Goal: Task Accomplishment & Management: Manage account settings

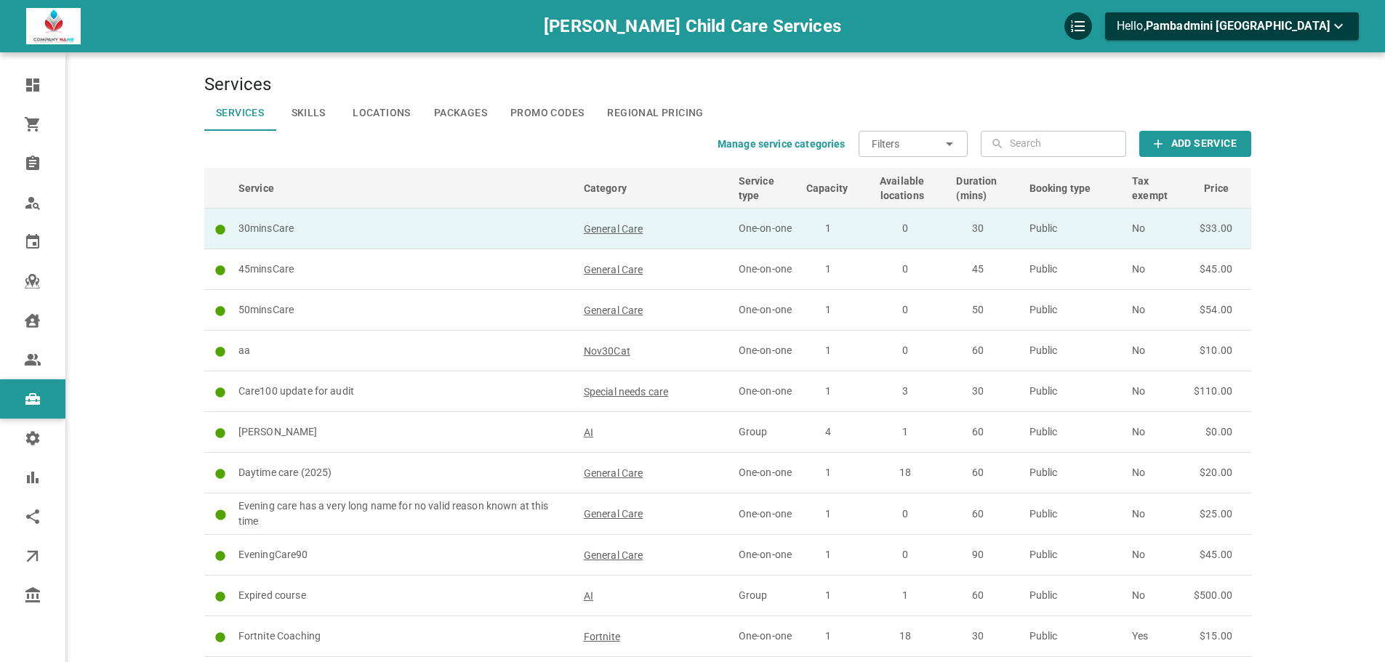
drag, startPoint x: 0, startPoint y: 0, endPoint x: 692, endPoint y: 229, distance: 729.0
click at [692, 229] on td "General Care" at bounding box center [654, 229] width 155 height 41
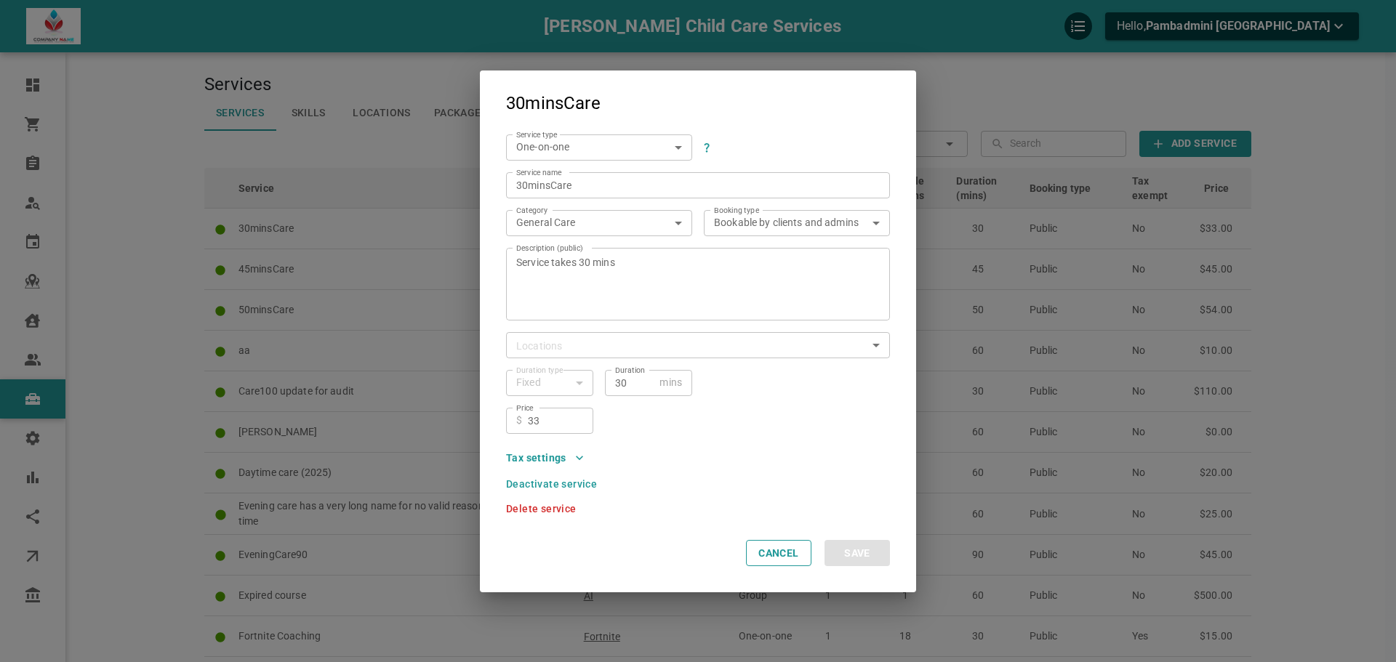
click at [584, 456] on icon "button" at bounding box center [579, 458] width 15 height 15
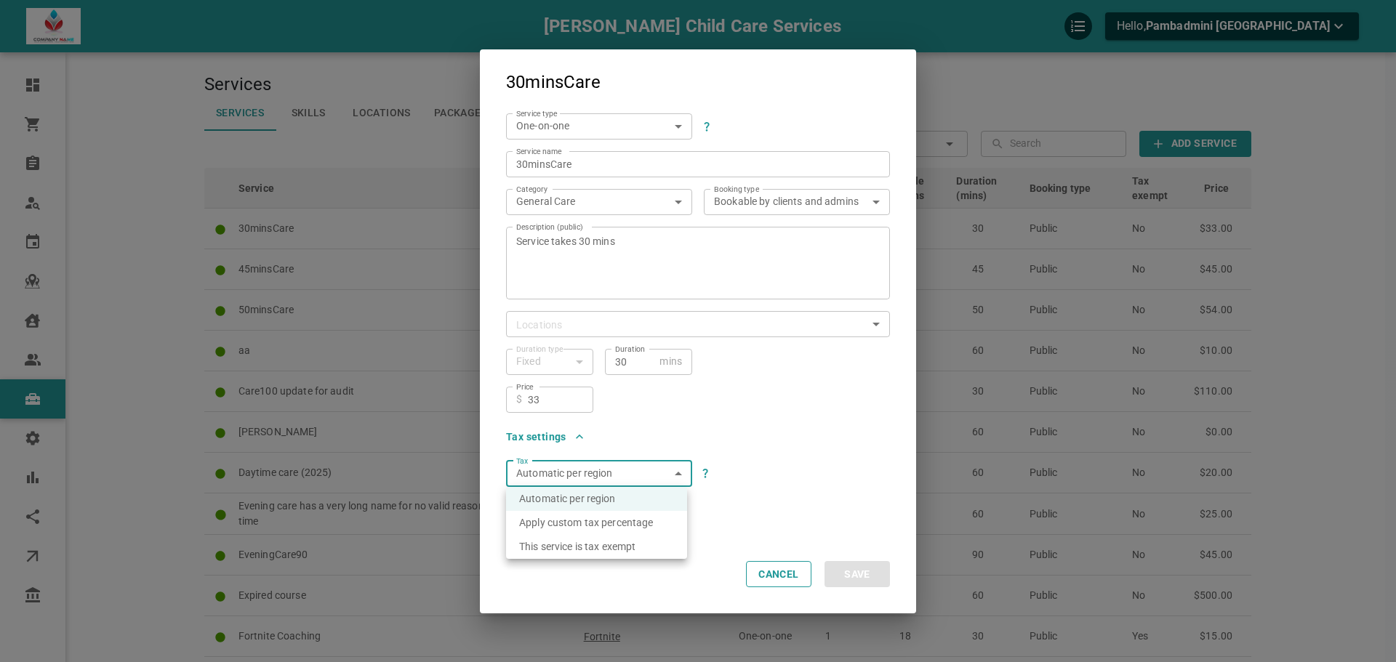
click at [637, 475] on div at bounding box center [698, 331] width 1396 height 662
click at [800, 575] on button "Cancel" at bounding box center [778, 574] width 65 height 26
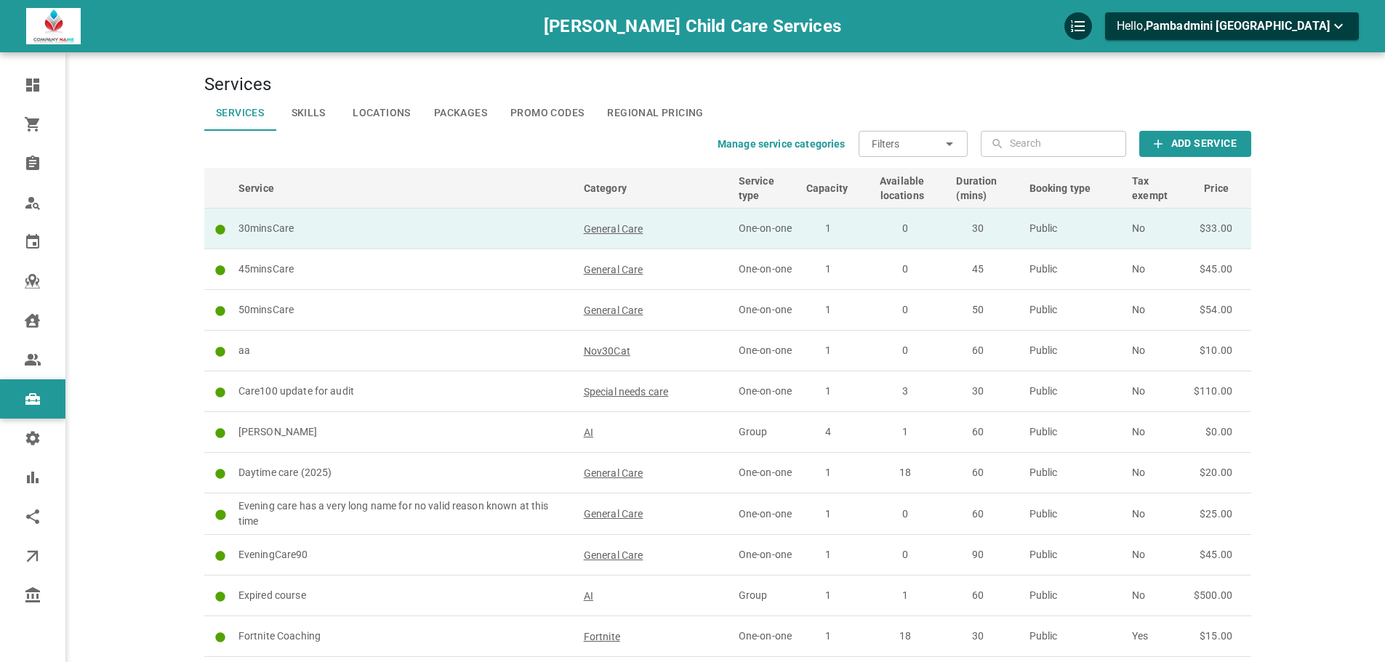
click at [693, 226] on td "General Care" at bounding box center [654, 229] width 155 height 41
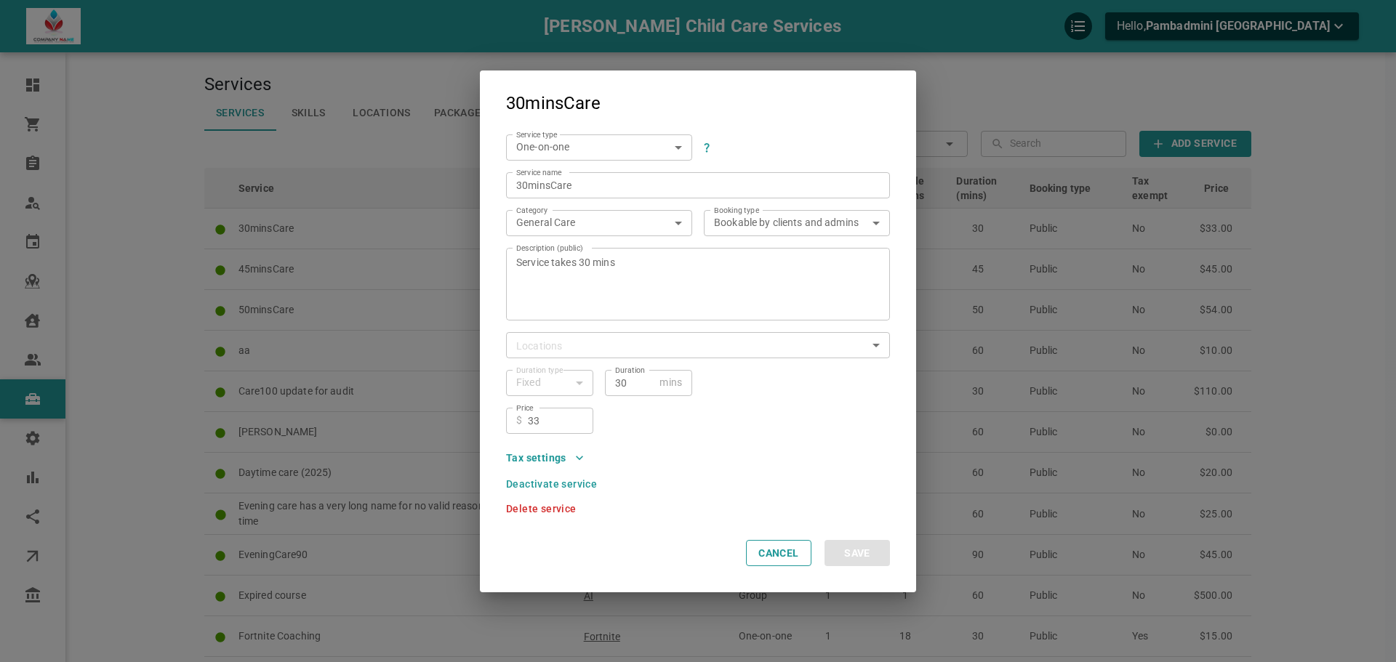
click at [569, 459] on button "Tax settings" at bounding box center [545, 458] width 78 height 10
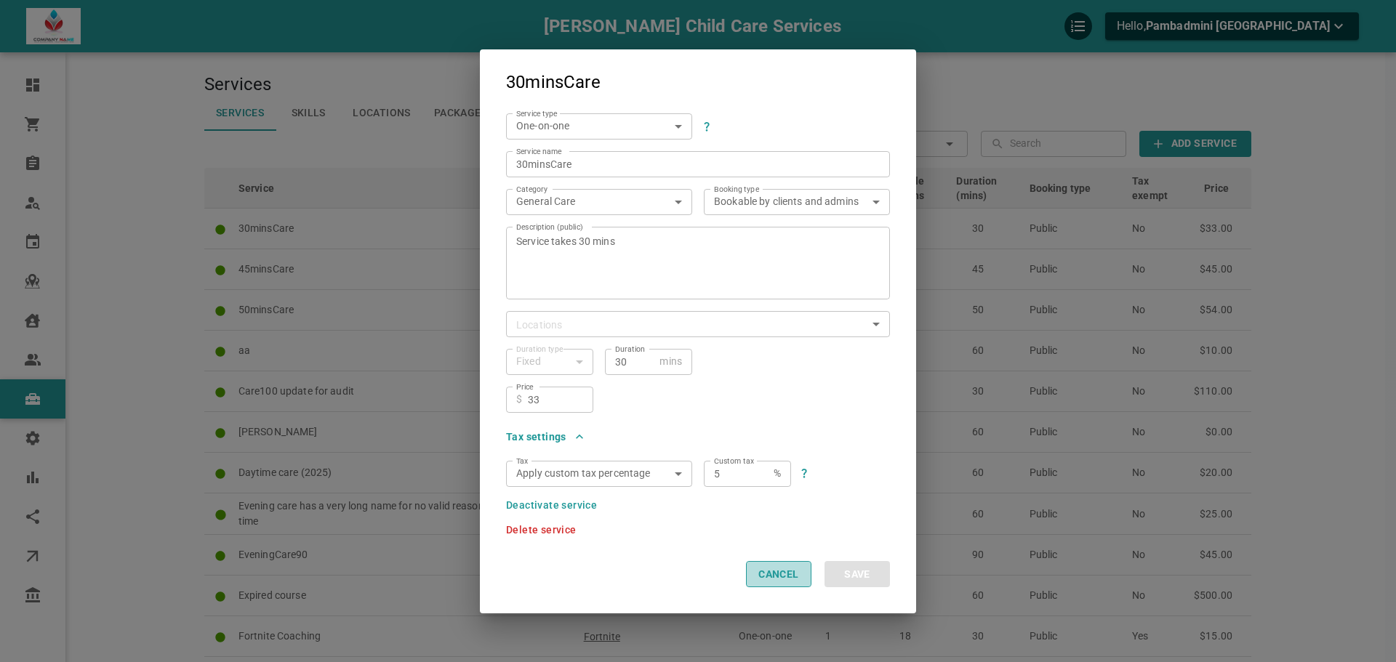
click at [772, 576] on button "Cancel" at bounding box center [778, 574] width 65 height 26
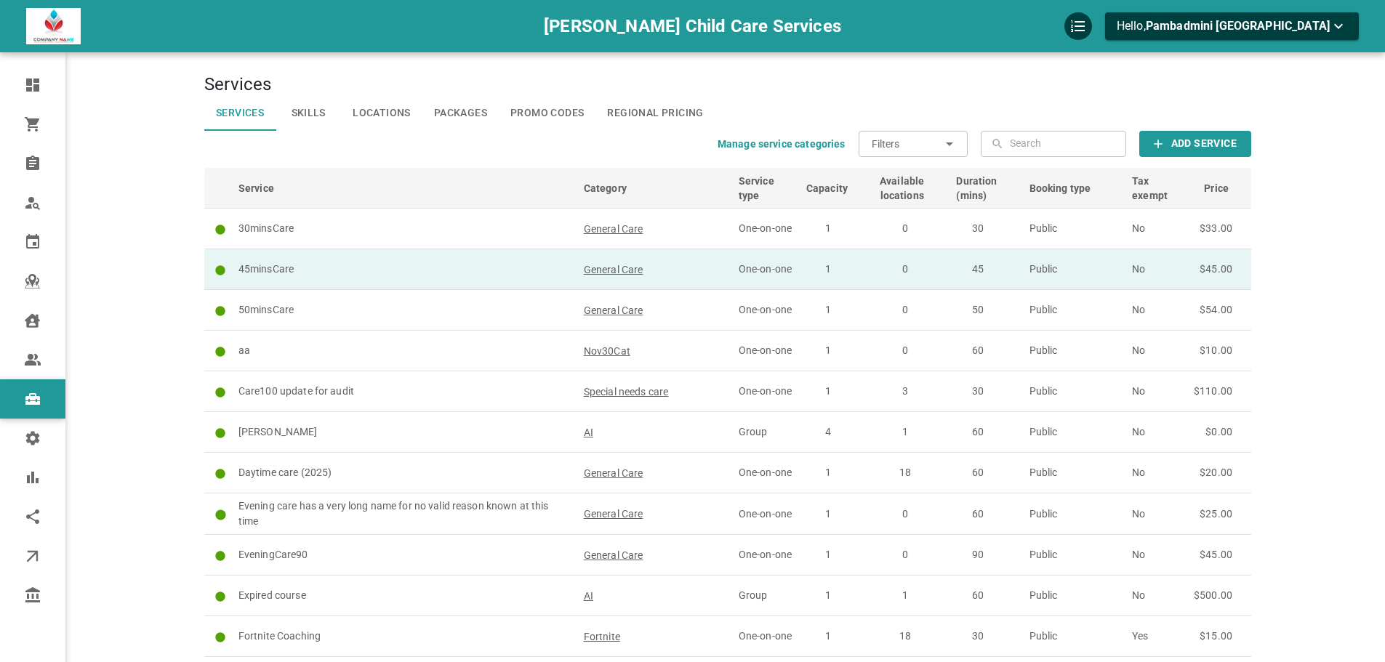
click at [462, 262] on p "45minsCare" at bounding box center [404, 269] width 332 height 15
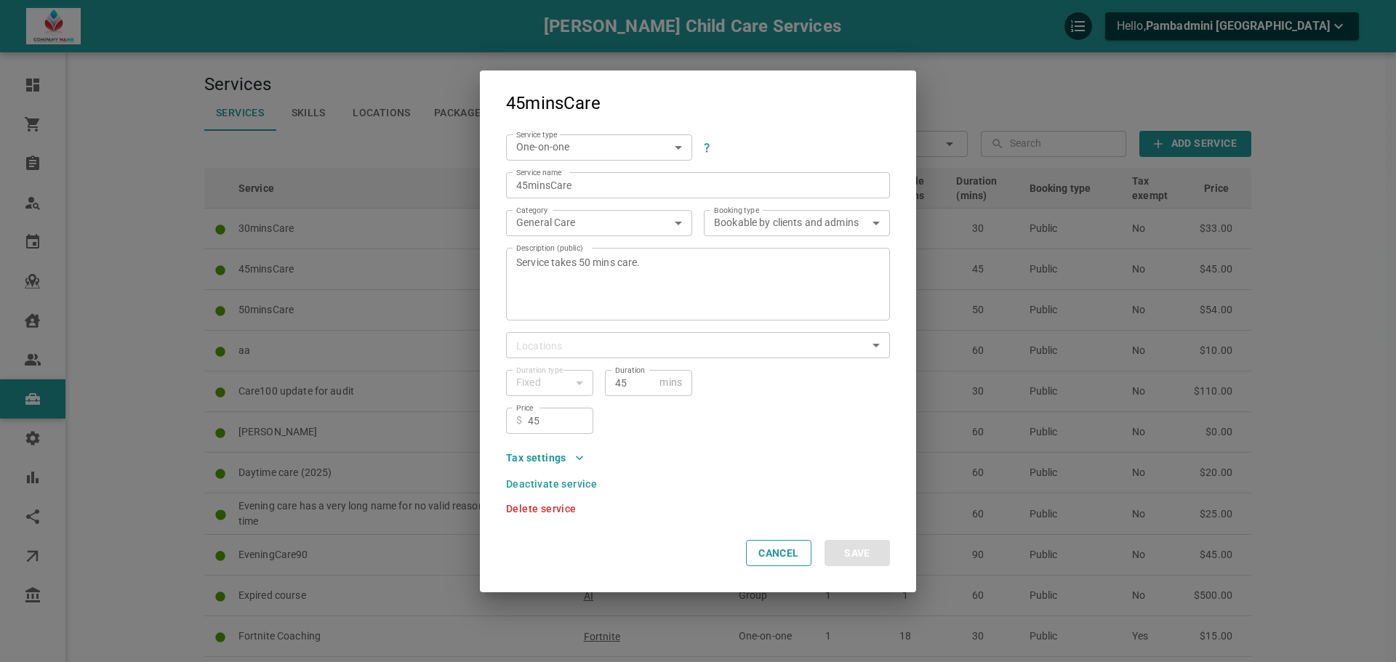
click at [573, 456] on icon "button" at bounding box center [579, 458] width 15 height 15
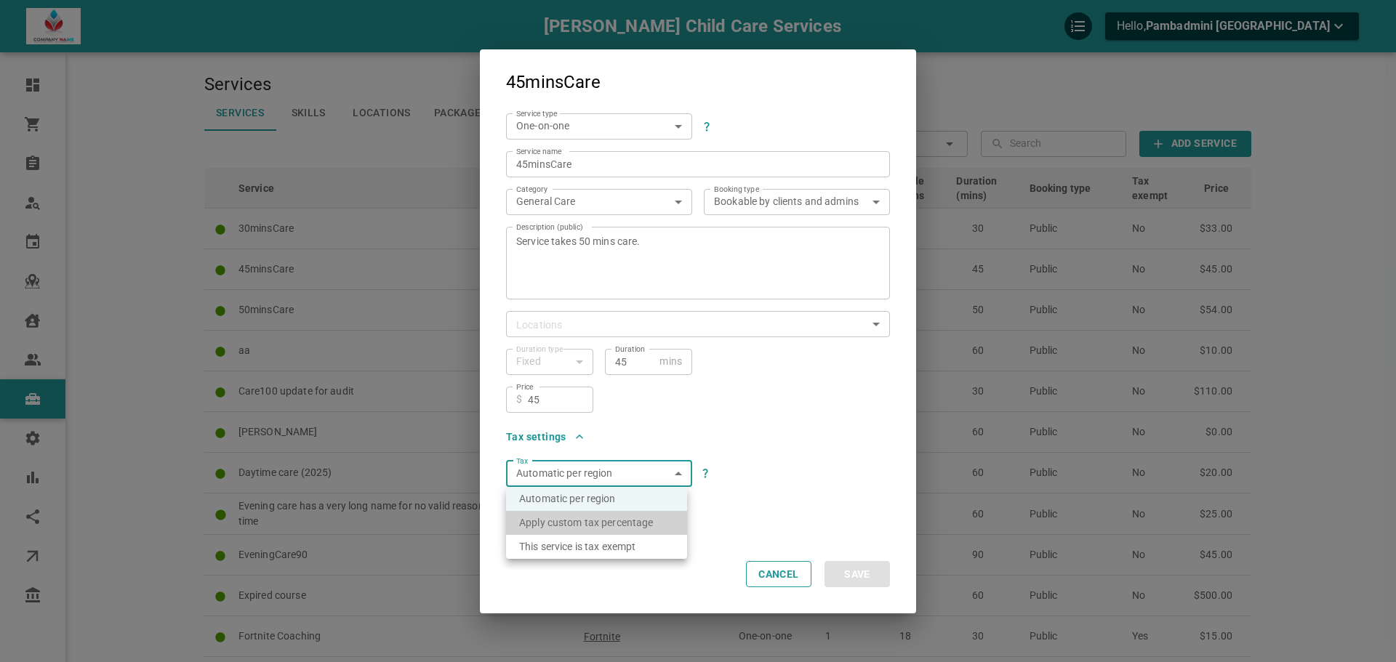
click at [595, 521] on li "Apply custom tax percentage" at bounding box center [596, 523] width 181 height 24
type input "custom"
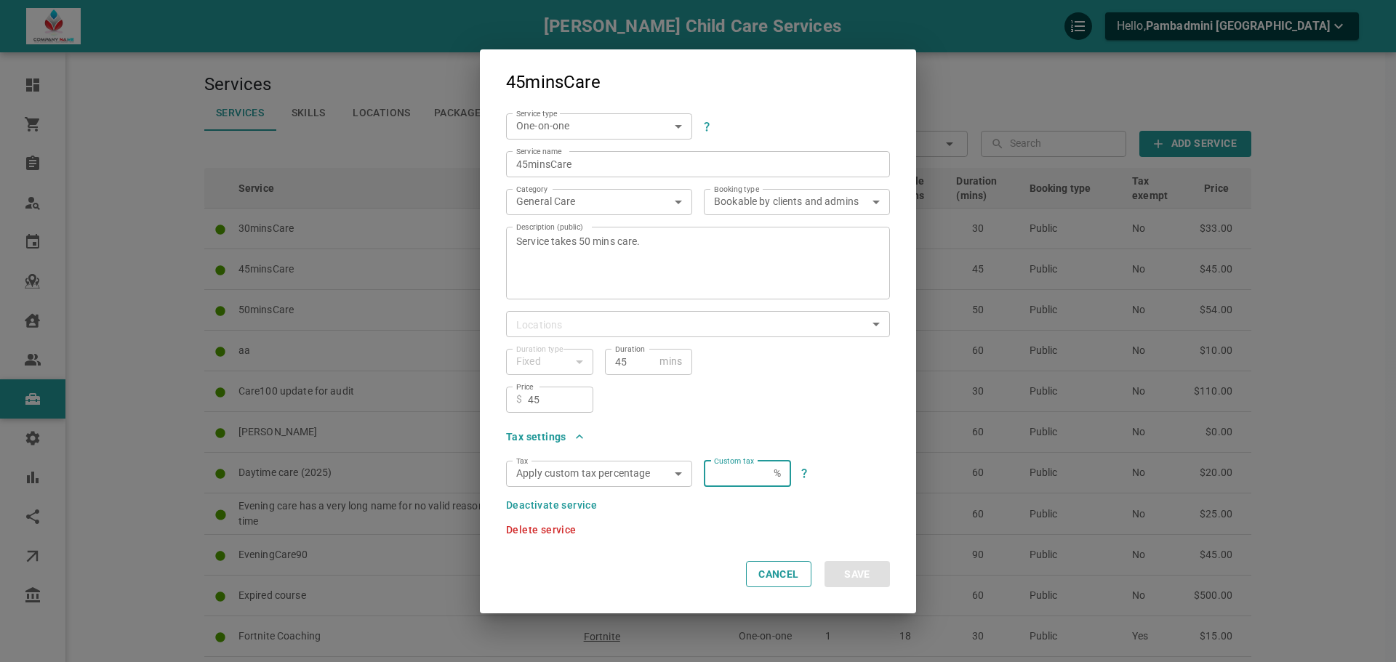
click at [747, 474] on input "Custom tax" at bounding box center [741, 473] width 54 height 15
type input "6"
click at [884, 494] on div "Service type One-on-one SIMPLE ServiceType Service name 45minsCare Service name…" at bounding box center [698, 318] width 436 height 433
click at [873, 576] on button "Save" at bounding box center [856, 574] width 65 height 26
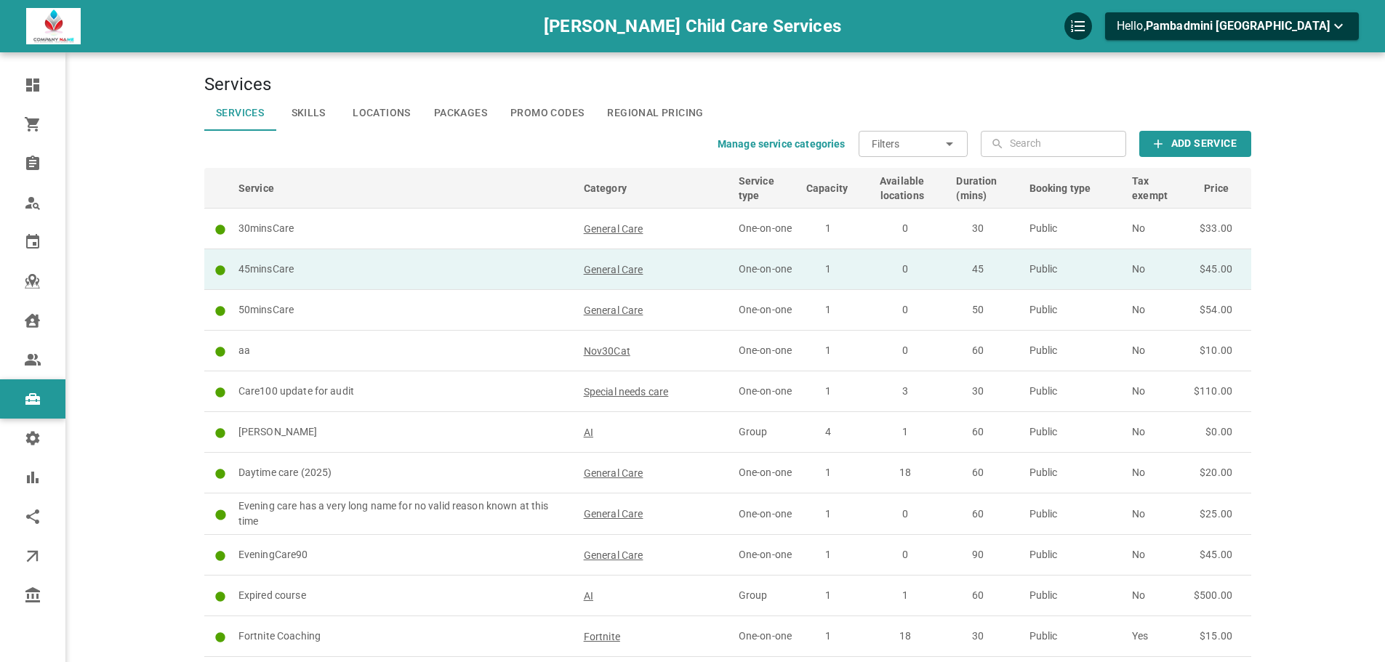
click at [449, 260] on td "45minsCare" at bounding box center [404, 269] width 345 height 41
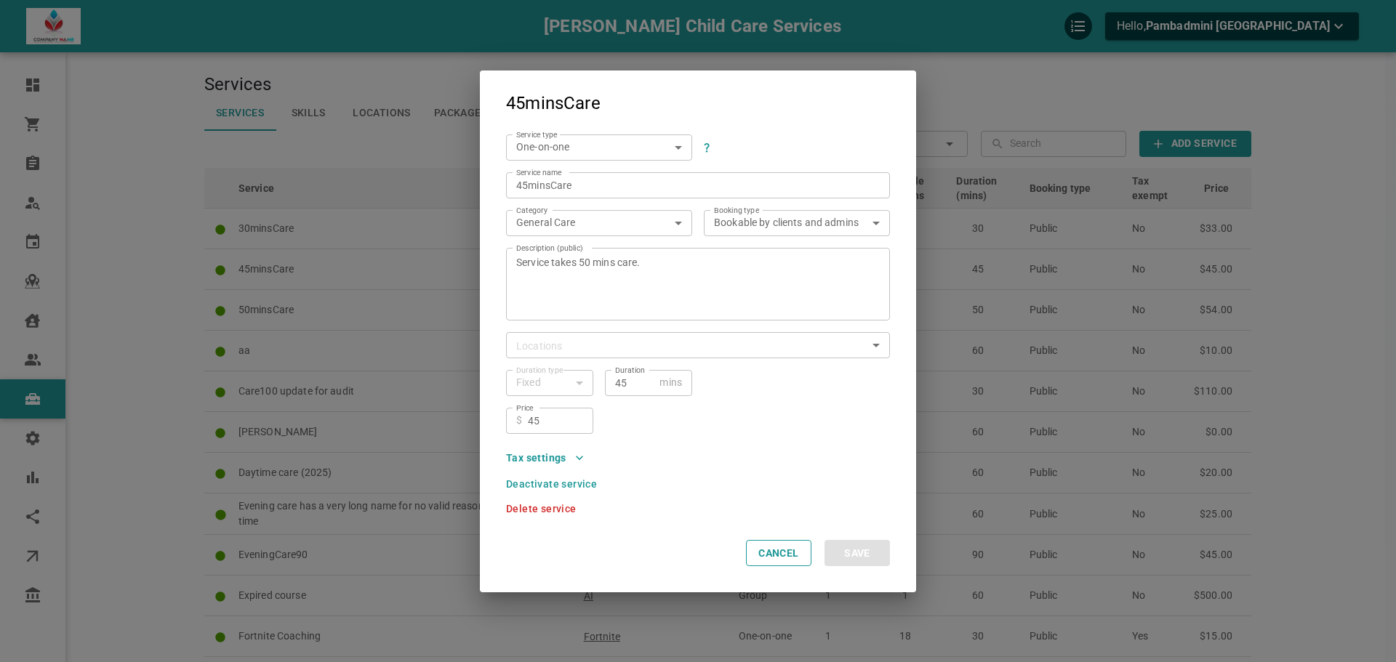
click at [572, 451] on icon "button" at bounding box center [579, 458] width 15 height 15
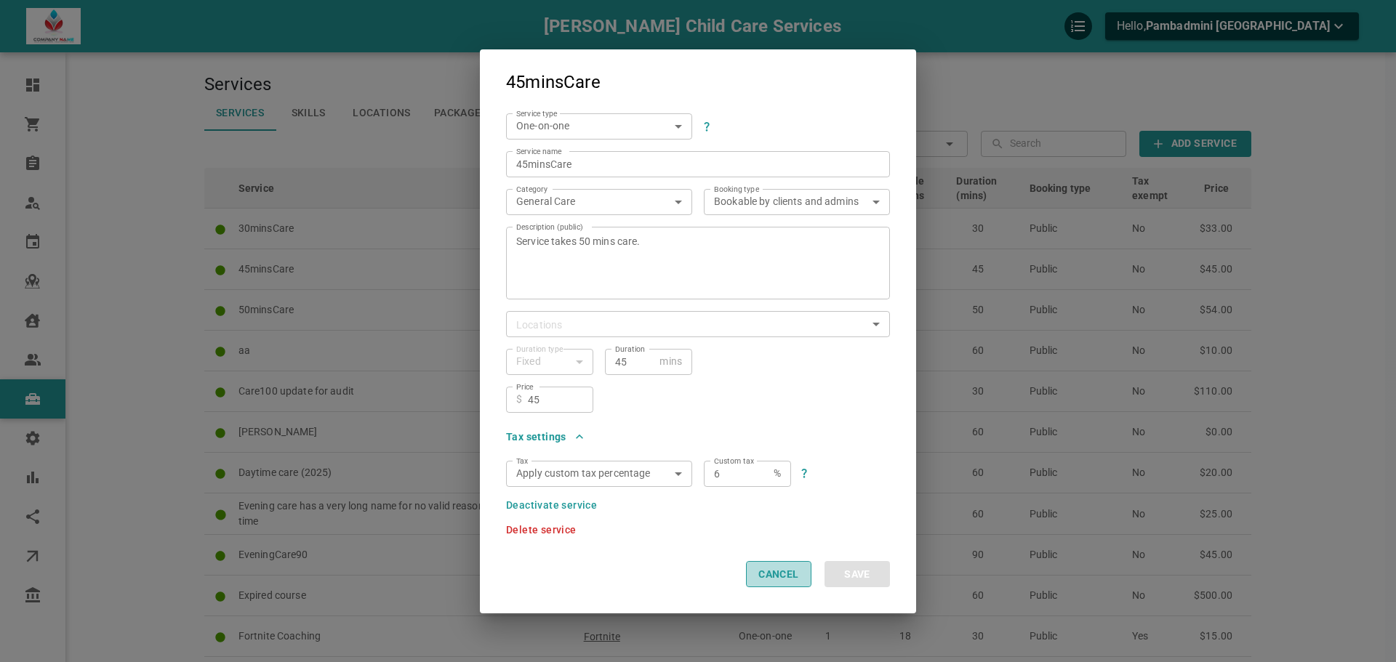
click at [768, 577] on button "Cancel" at bounding box center [778, 574] width 65 height 26
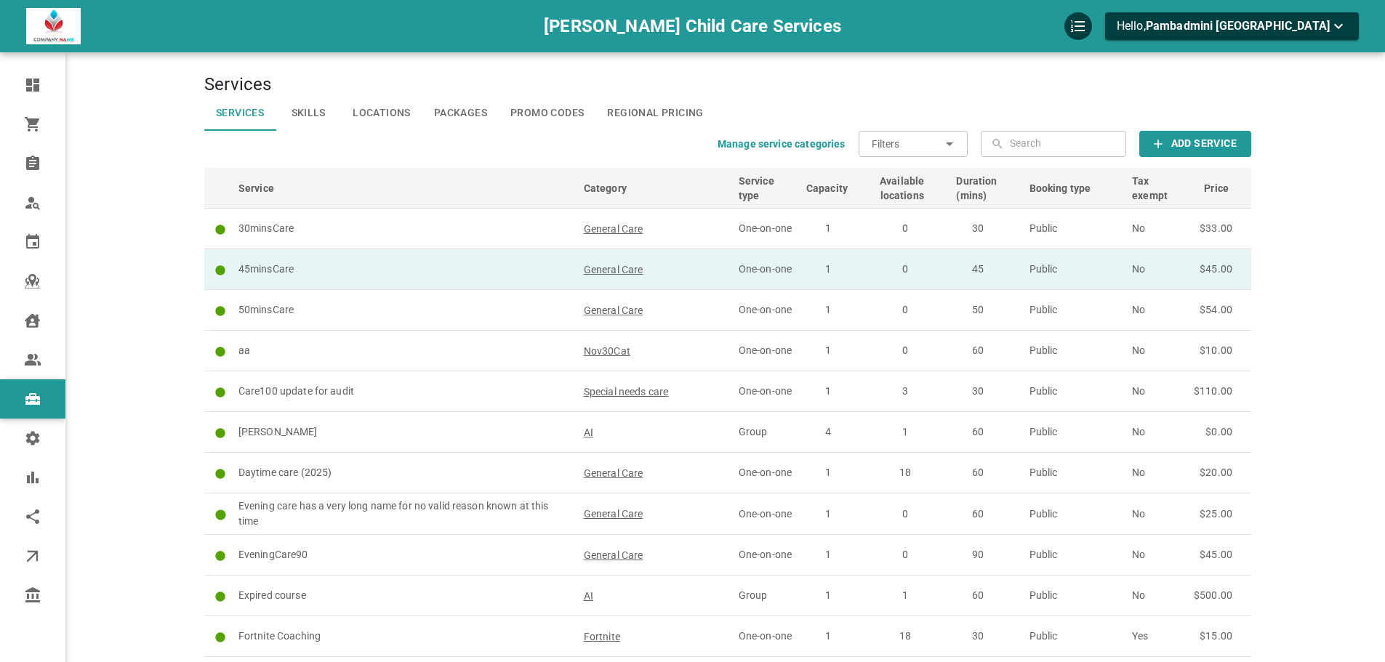
click at [520, 271] on p "45minsCare" at bounding box center [404, 269] width 332 height 15
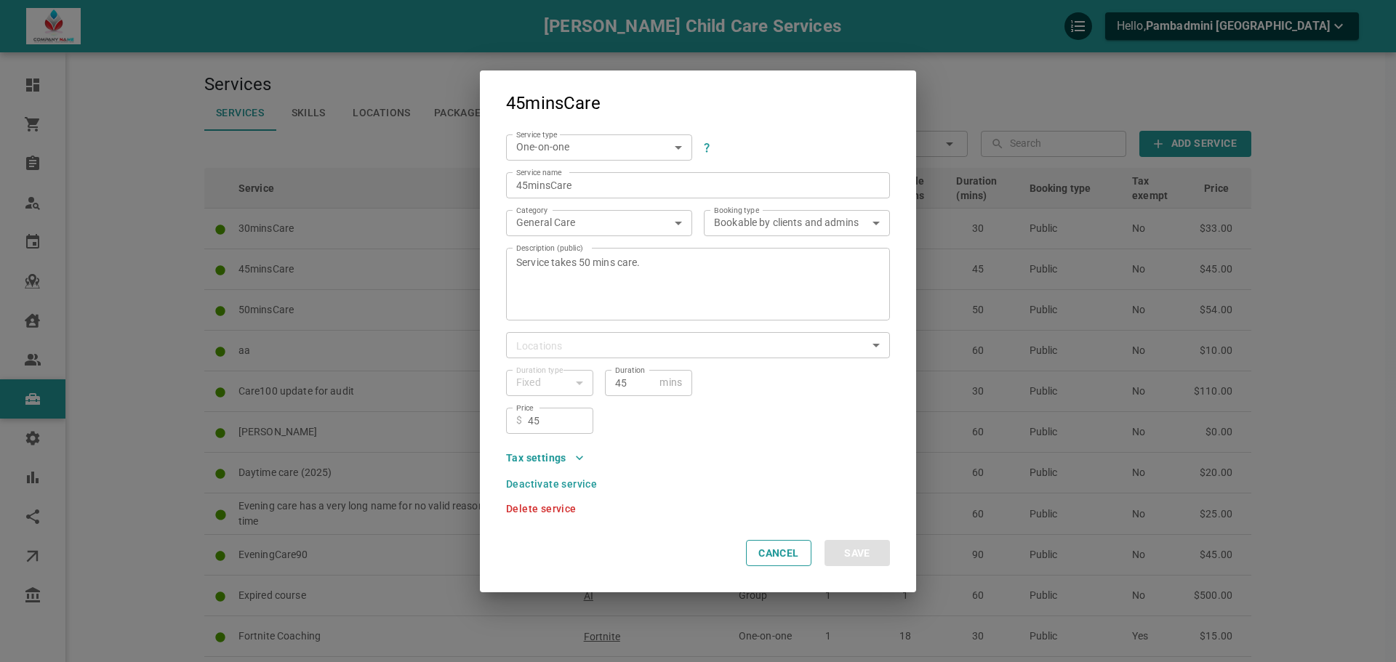
click at [586, 460] on div "Tax settings" at bounding box center [691, 452] width 395 height 36
click at [585, 459] on icon "button" at bounding box center [579, 458] width 15 height 15
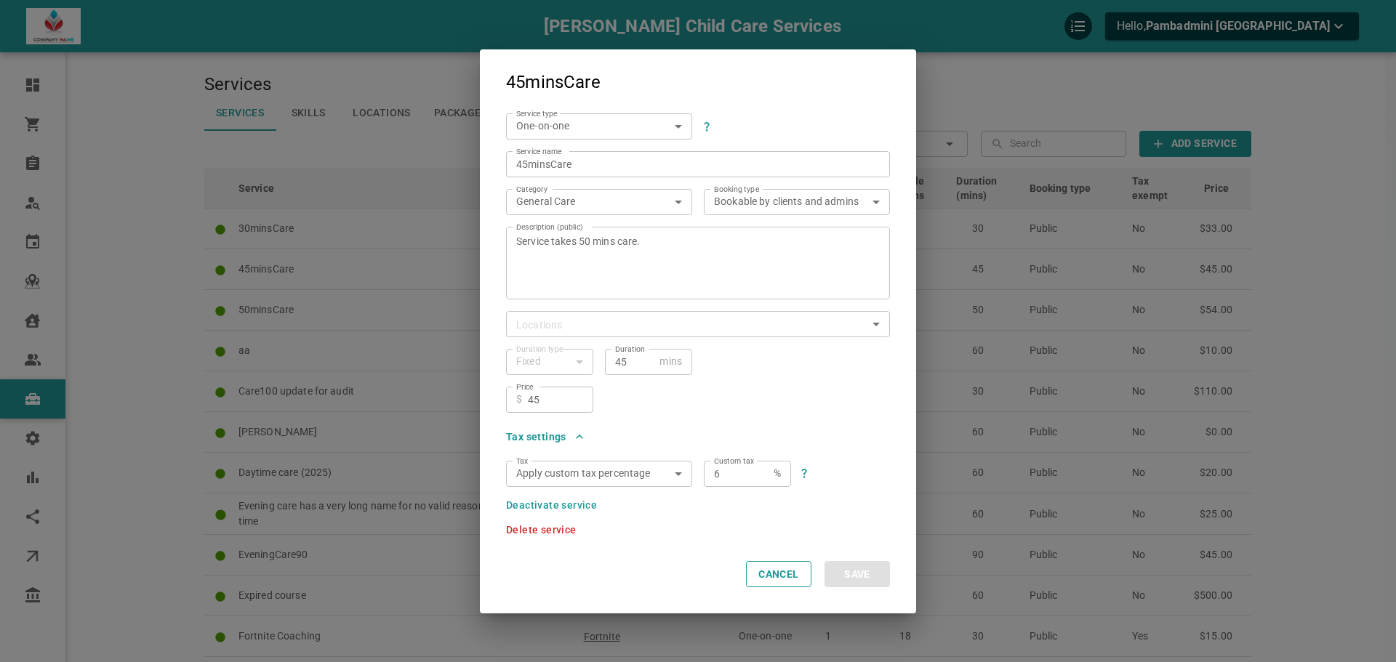
click at [676, 479] on div "Apply custom tax percentage custom Tax" at bounding box center [599, 474] width 186 height 26
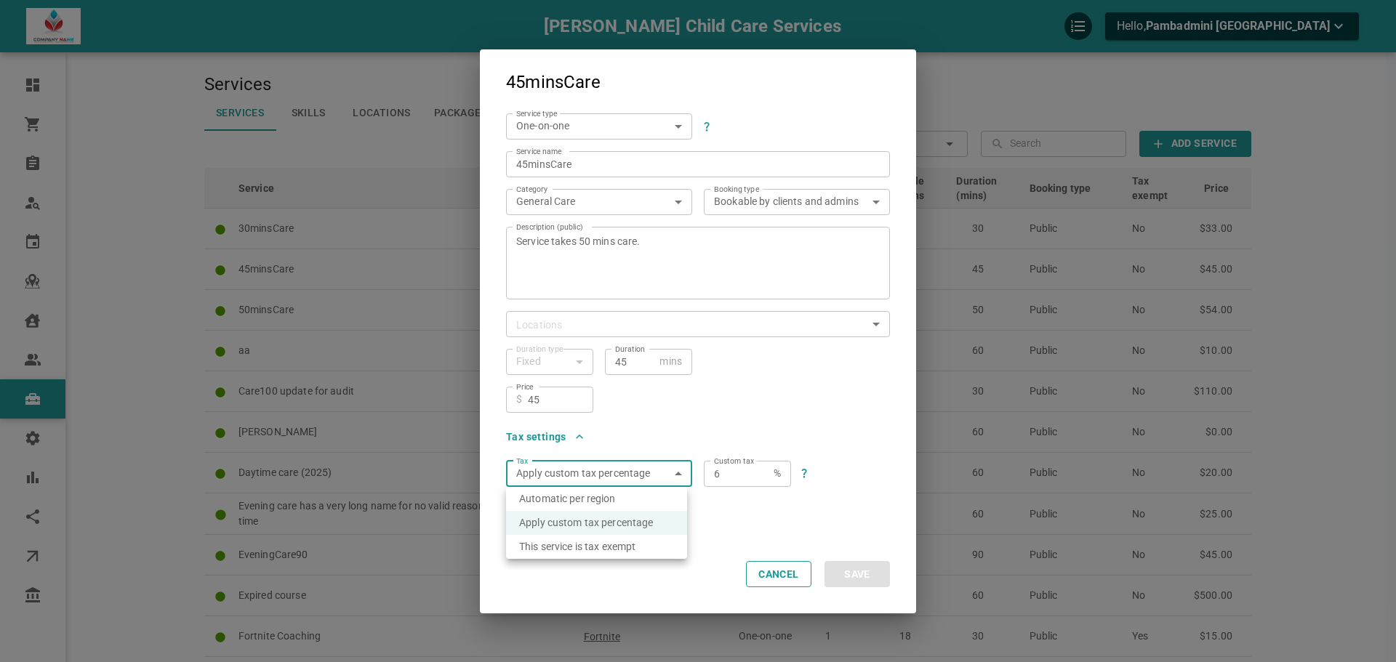
click at [641, 545] on li "This service is tax exempt" at bounding box center [596, 547] width 181 height 24
type input "taxexempt"
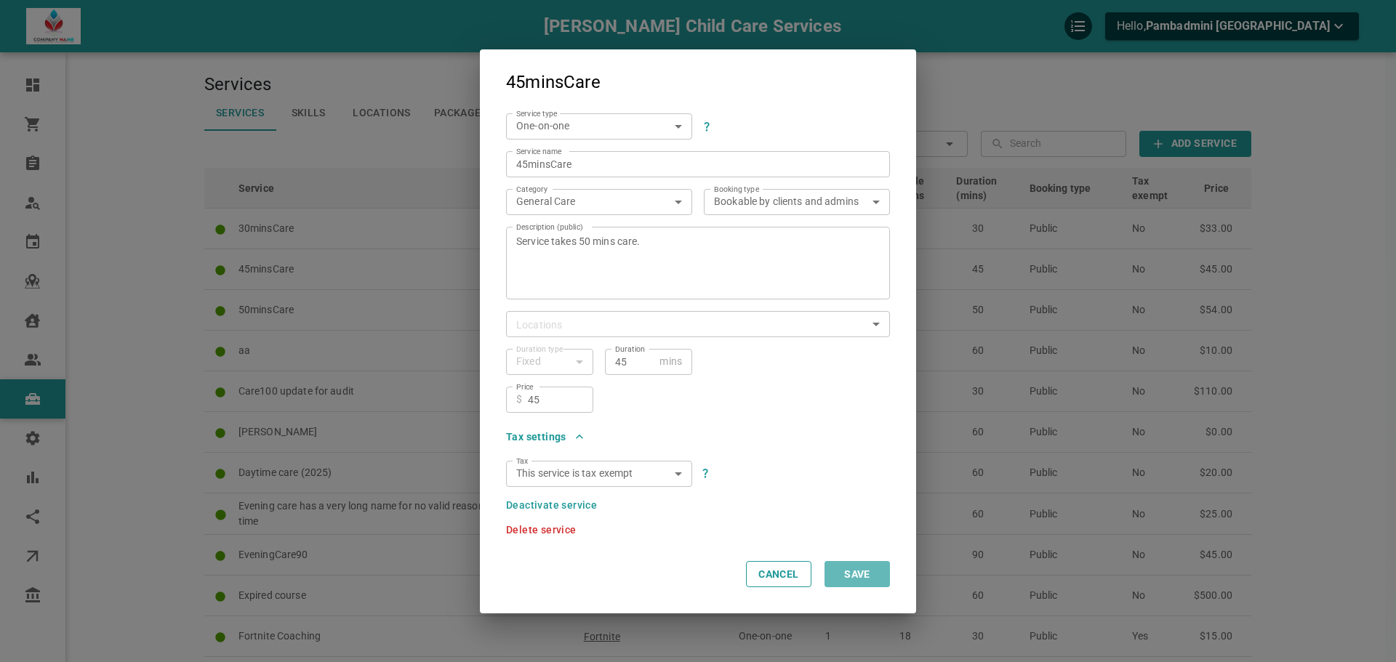
click at [859, 570] on button "Save" at bounding box center [856, 574] width 65 height 26
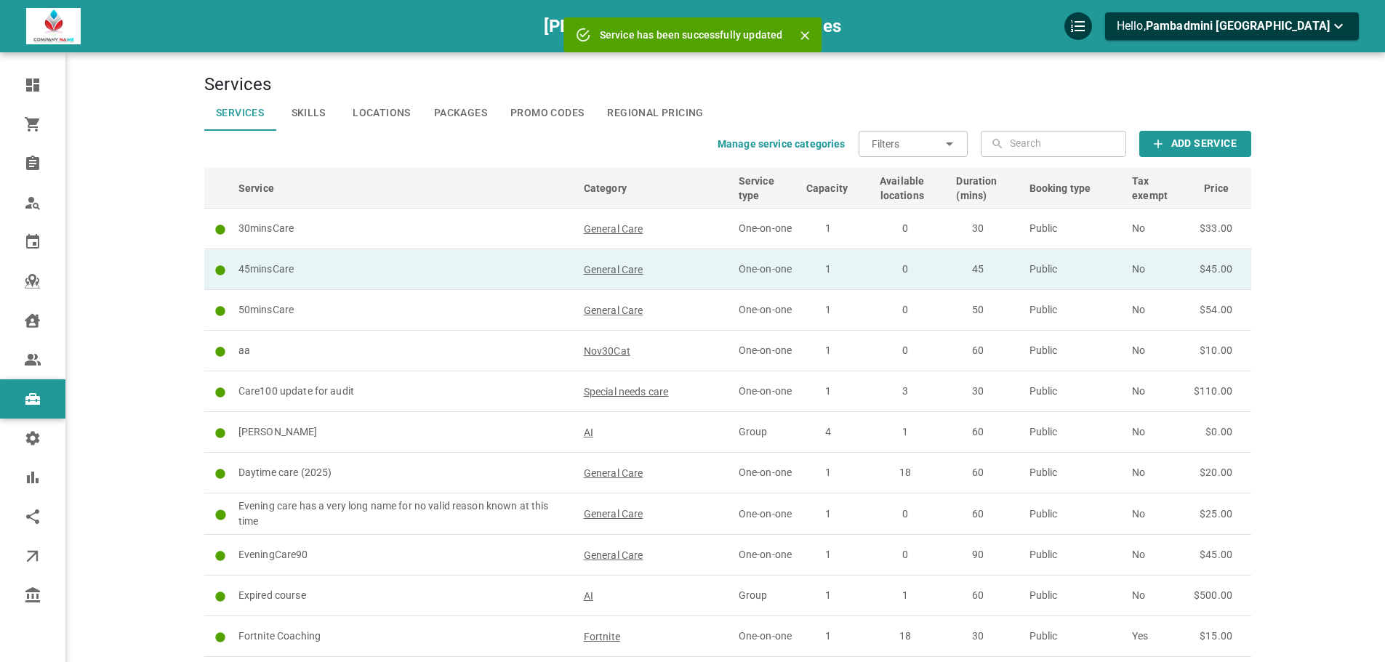
click at [539, 262] on p "45minsCare" at bounding box center [404, 269] width 332 height 15
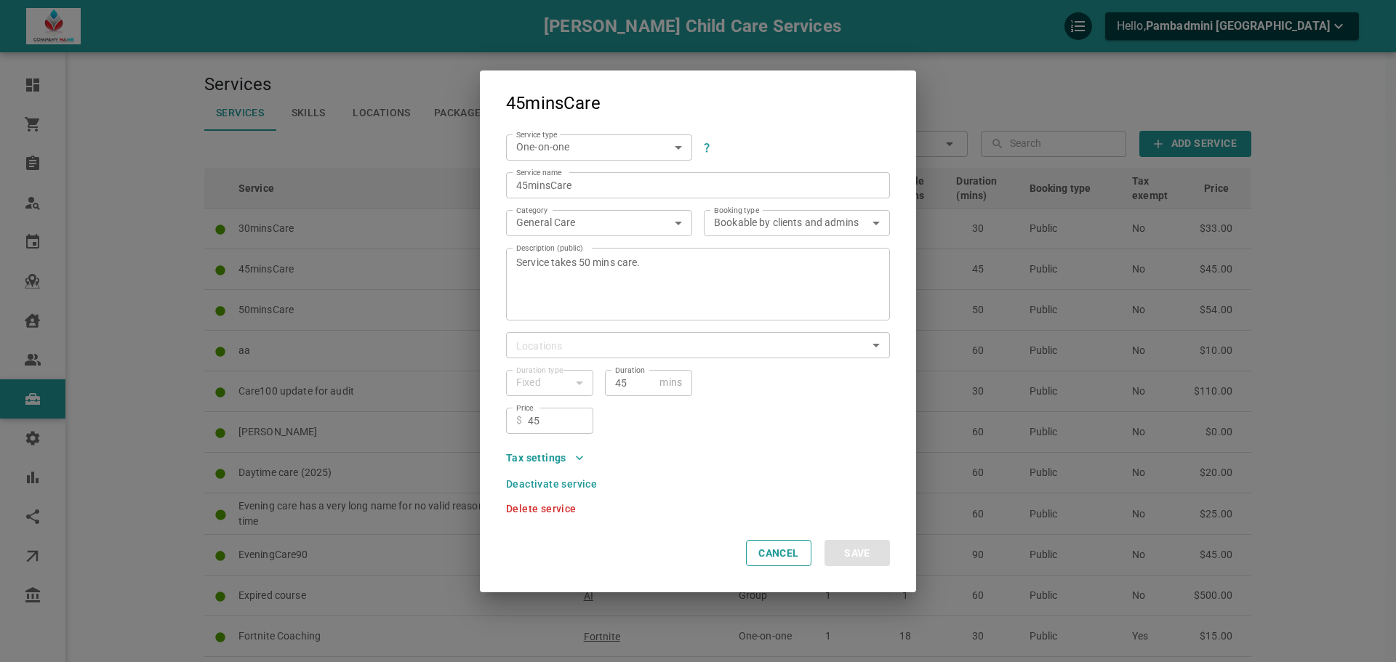
click at [581, 459] on icon "button" at bounding box center [579, 458] width 15 height 15
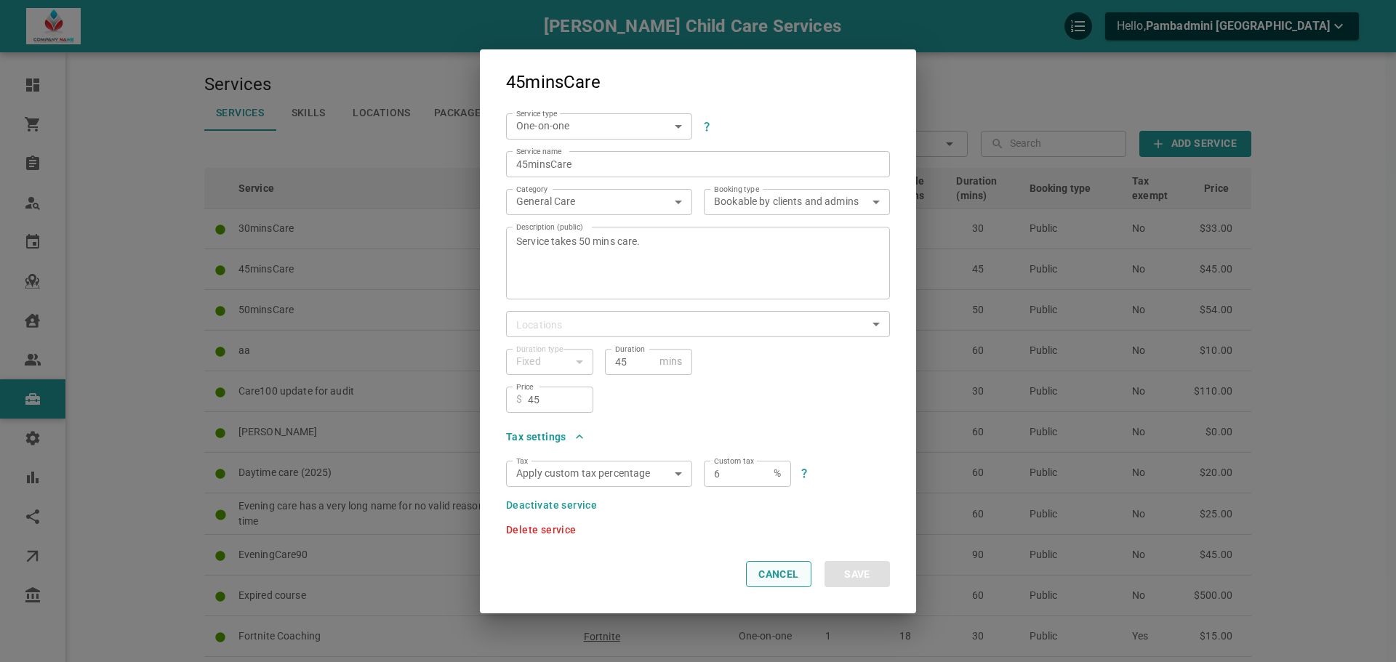
click at [806, 581] on button "Cancel" at bounding box center [778, 574] width 65 height 26
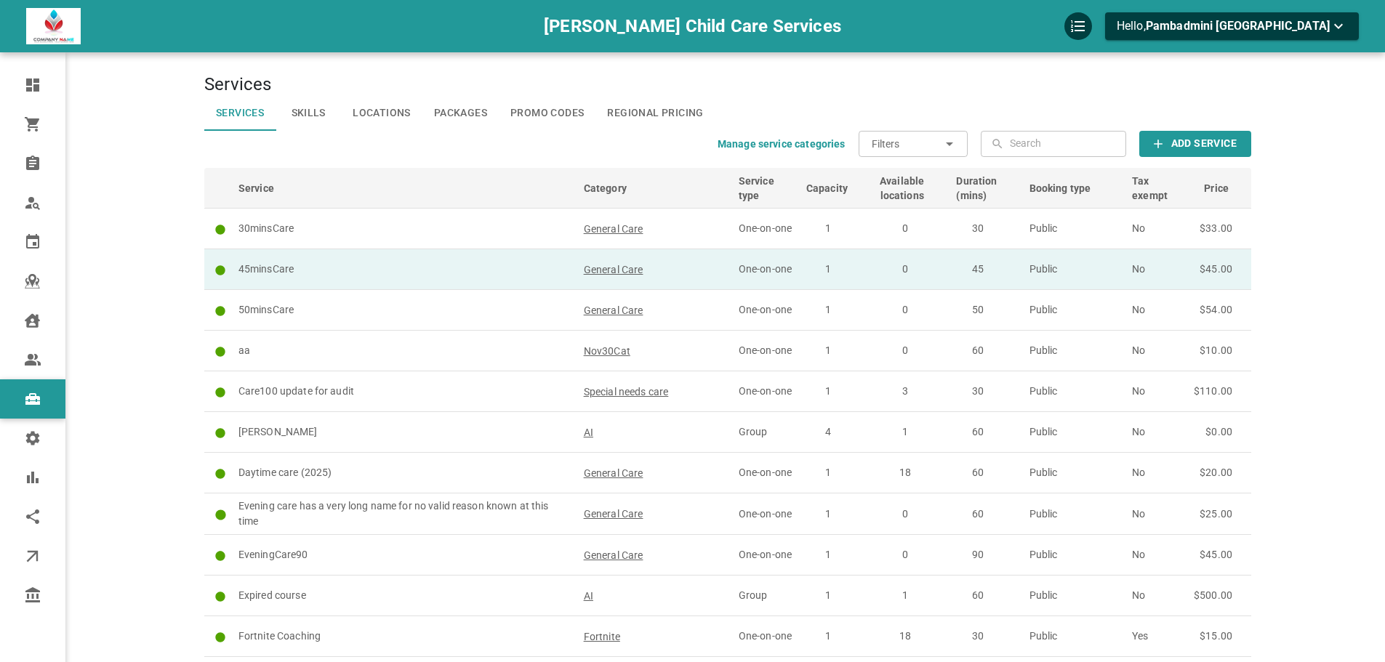
click at [427, 263] on p "45minsCare" at bounding box center [404, 269] width 332 height 15
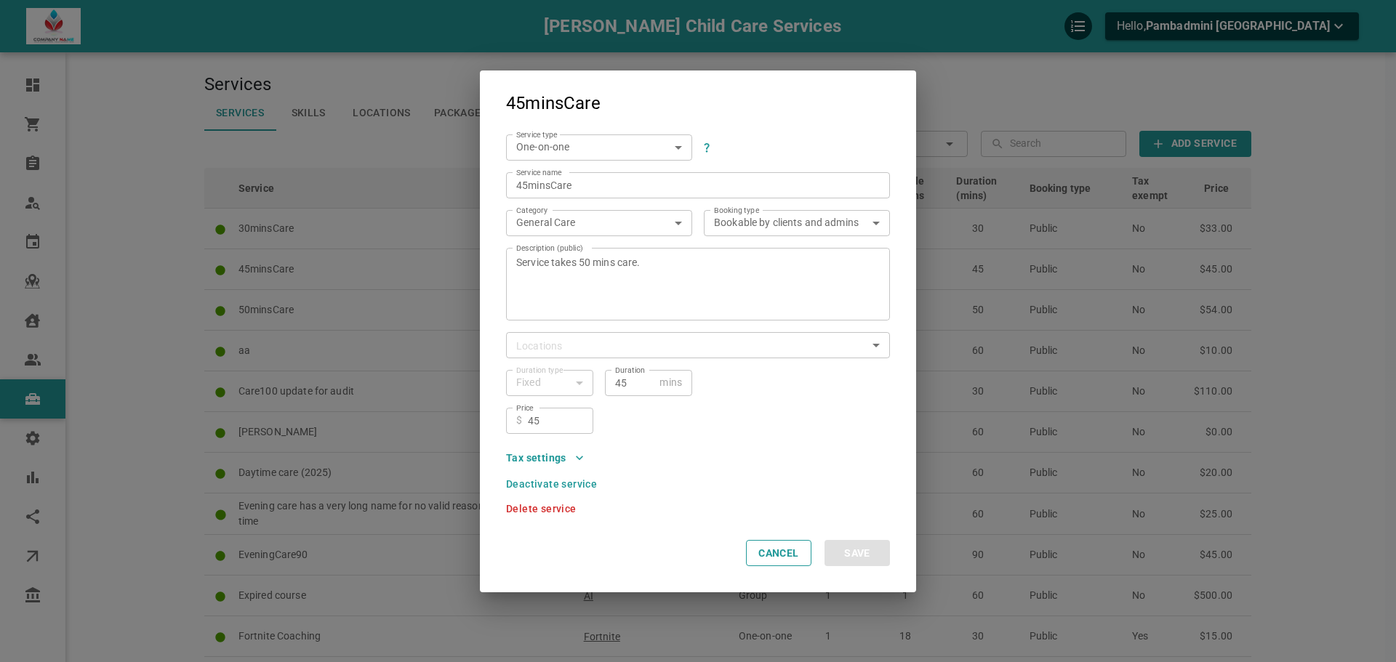
click at [572, 457] on icon "button" at bounding box center [579, 458] width 15 height 15
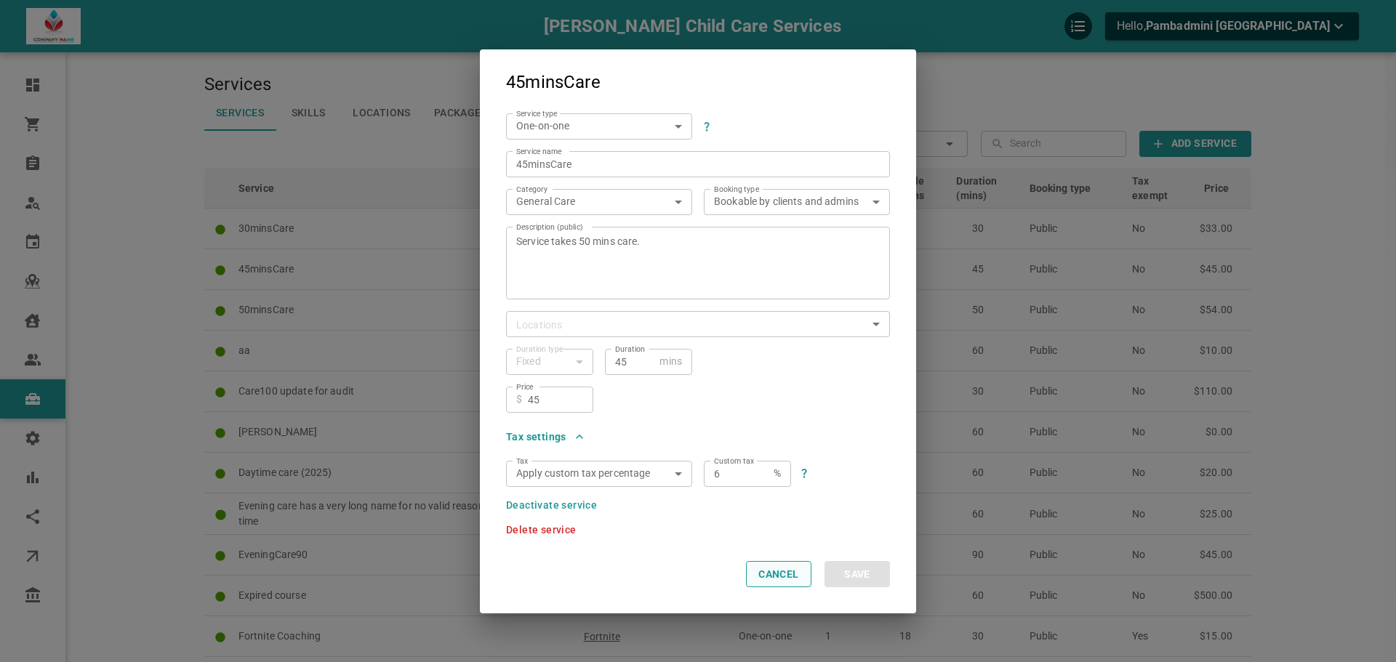
click at [768, 577] on button "Cancel" at bounding box center [778, 574] width 65 height 26
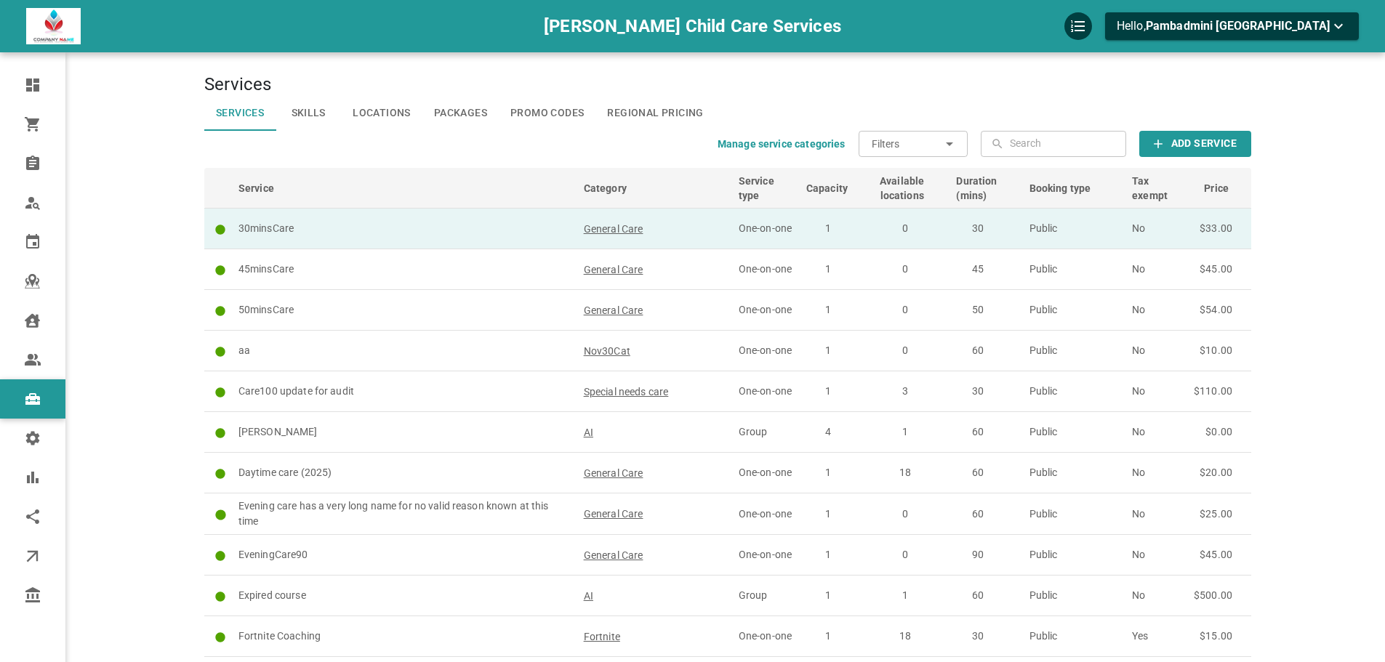
click at [522, 220] on td "30minsCare" at bounding box center [404, 229] width 345 height 41
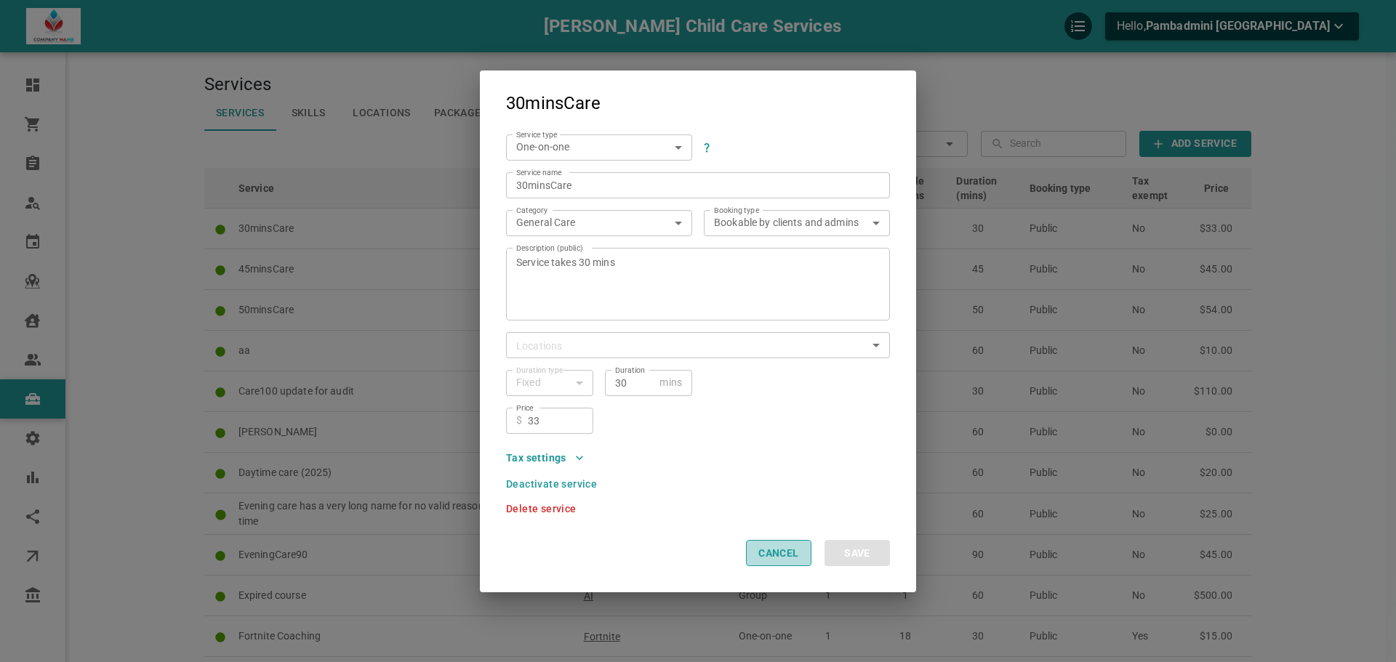
click at [768, 550] on button "Cancel" at bounding box center [778, 553] width 65 height 26
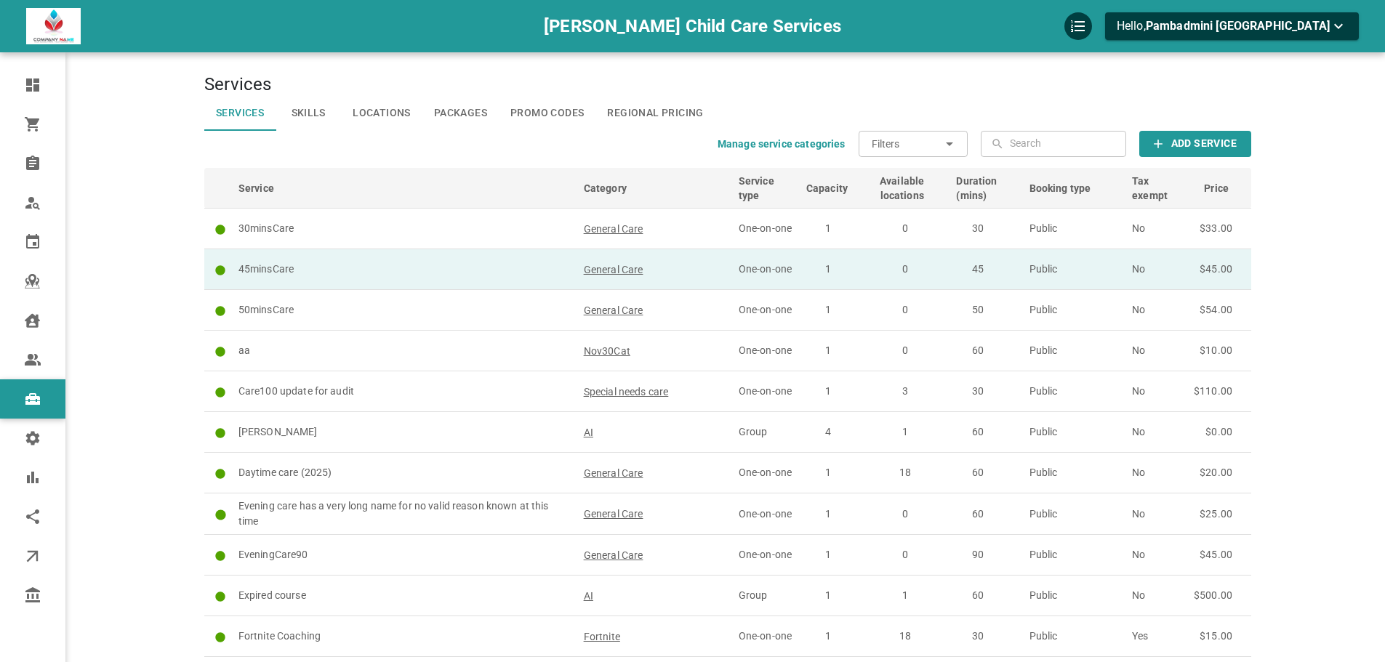
click at [426, 254] on td "45minsCare" at bounding box center [404, 269] width 345 height 41
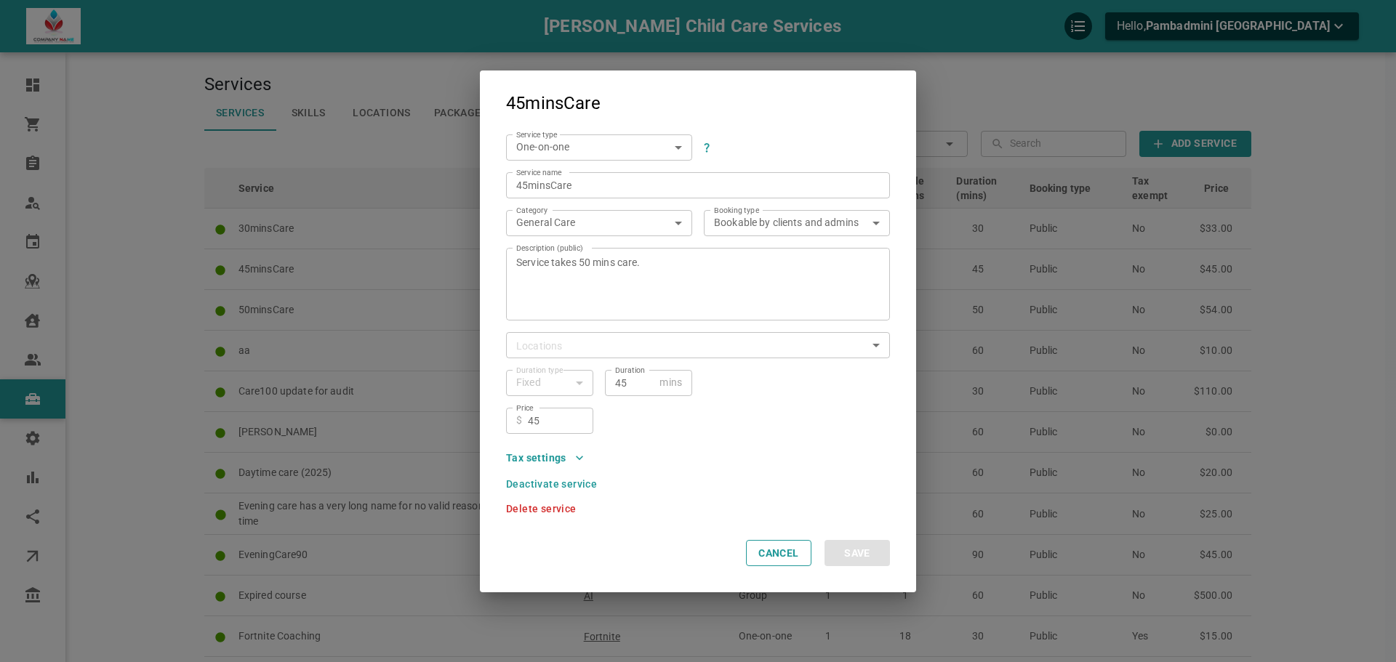
click at [572, 465] on icon "button" at bounding box center [579, 458] width 15 height 15
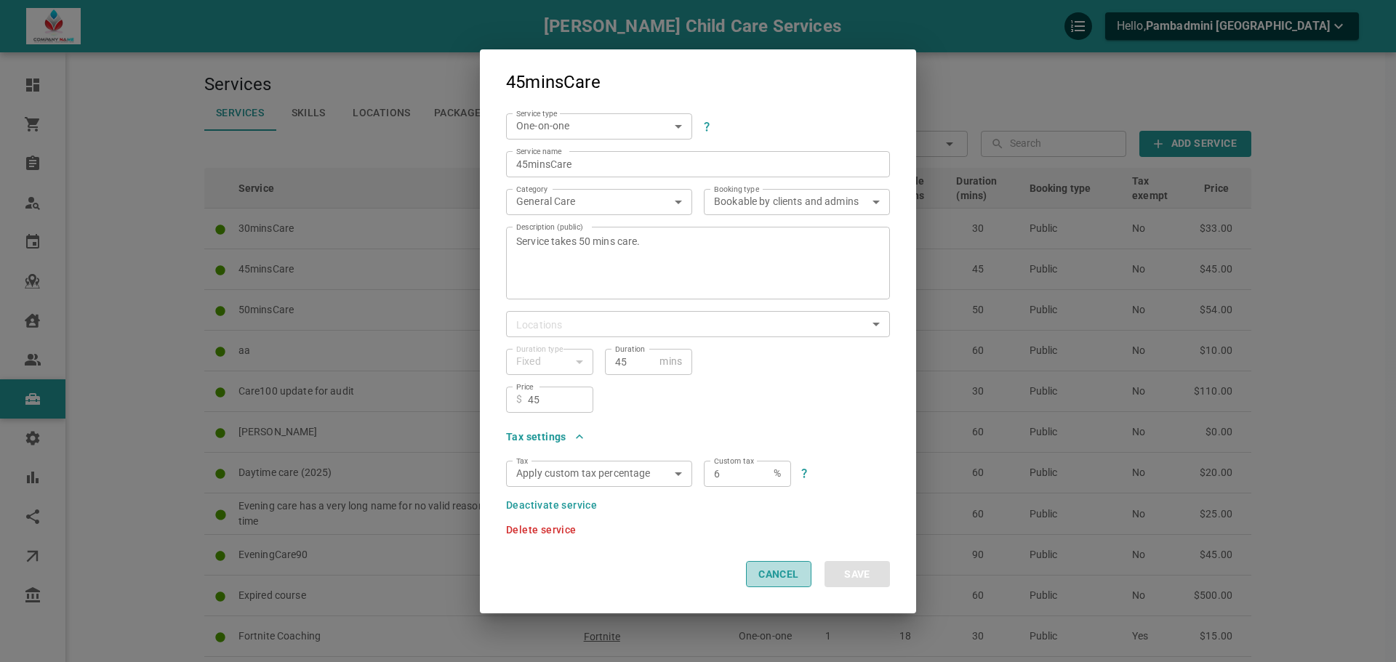
click at [764, 574] on button "Cancel" at bounding box center [778, 574] width 65 height 26
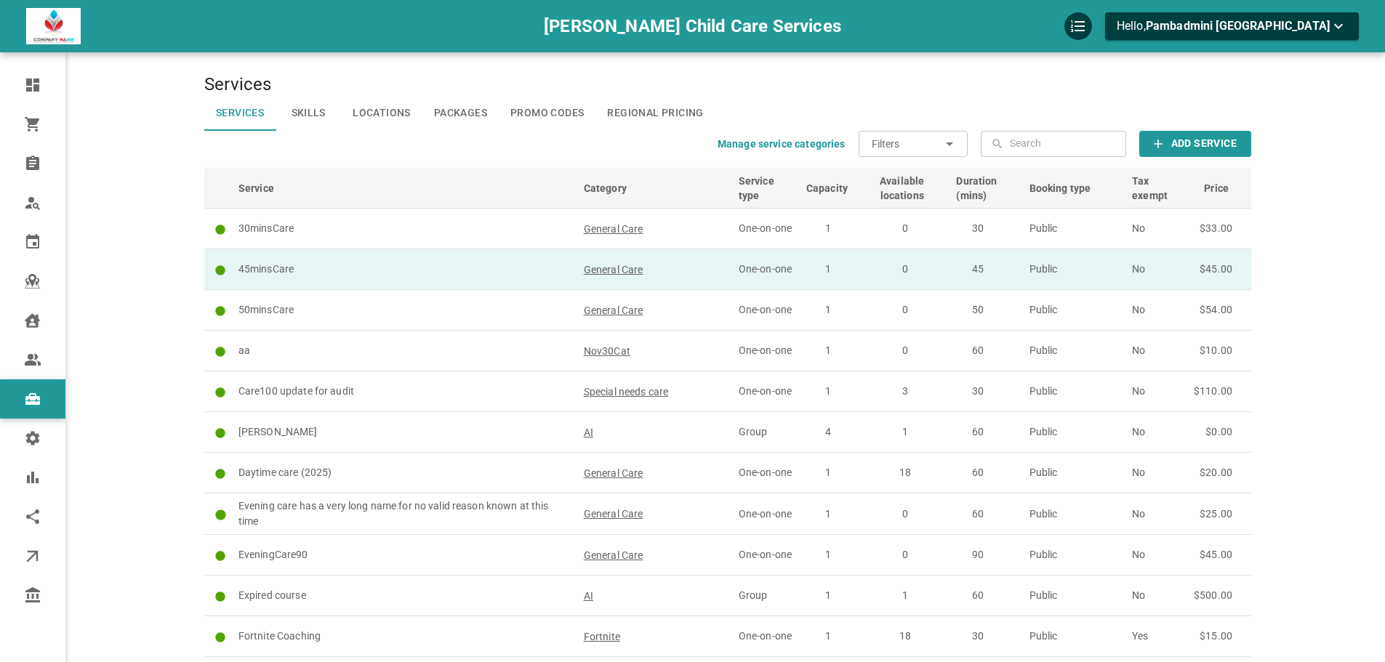
click at [484, 276] on p "45minsCare" at bounding box center [404, 269] width 332 height 15
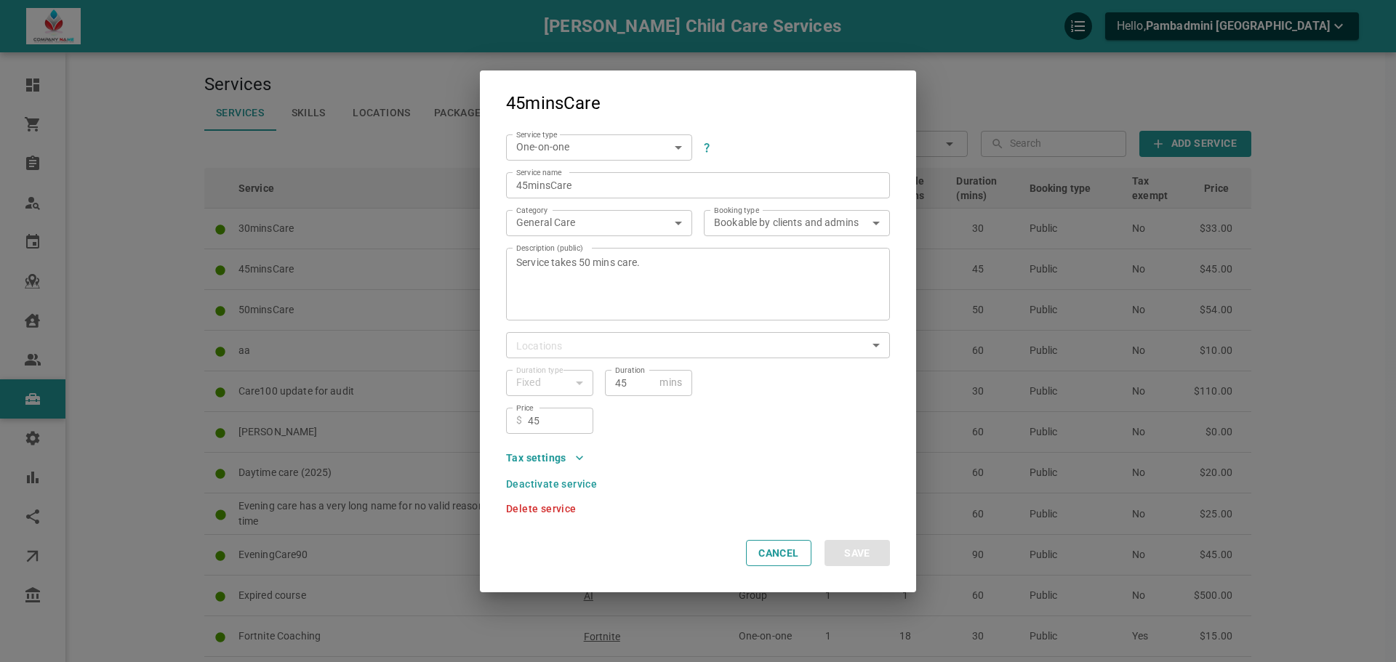
click at [447, 264] on div "45minsCare Service type One-on-one SIMPLE ServiceType Service name 45minsCare S…" at bounding box center [698, 331] width 1396 height 662
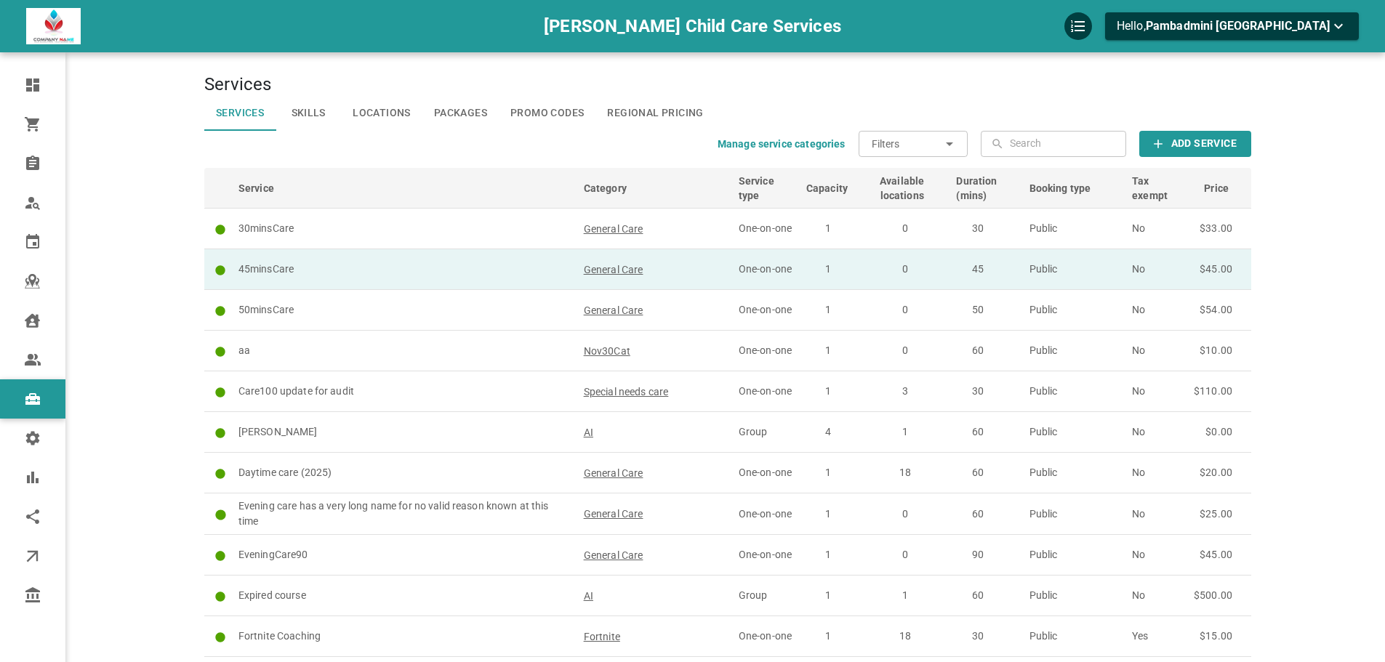
click at [534, 261] on td "45minsCare" at bounding box center [404, 269] width 345 height 41
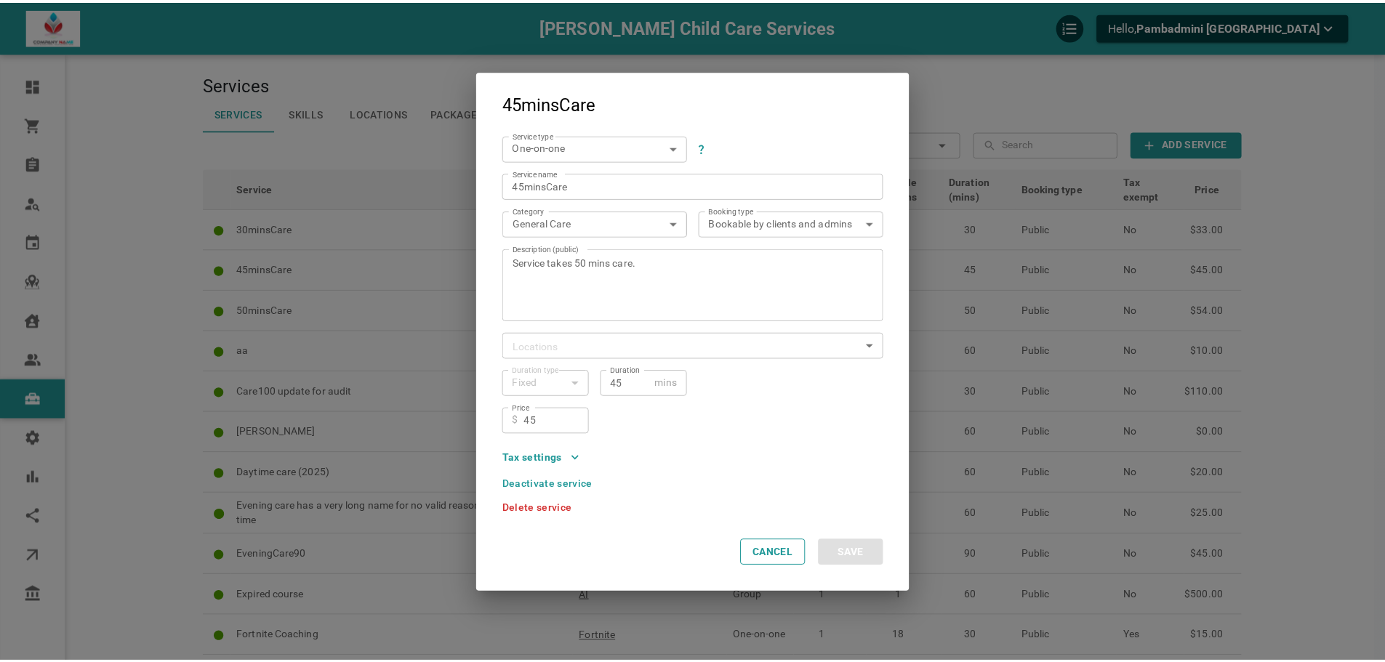
scroll to position [1, 0]
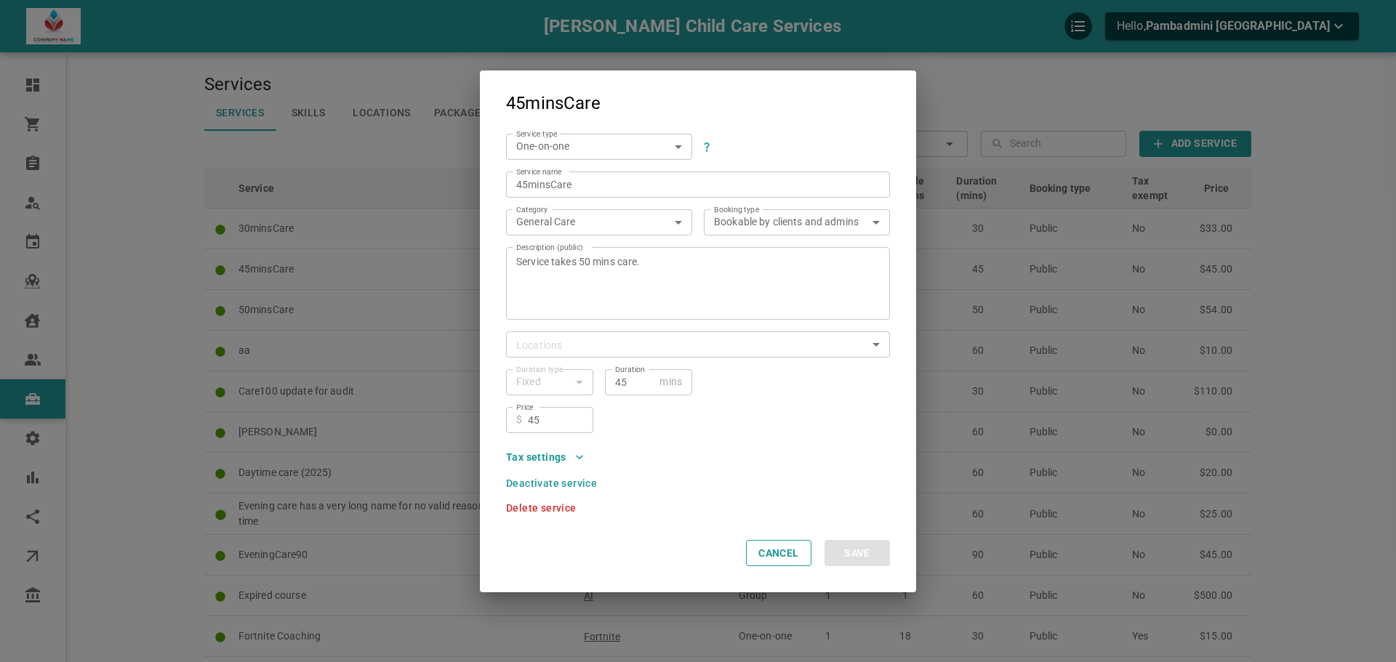
click at [584, 454] on icon "button" at bounding box center [579, 457] width 15 height 15
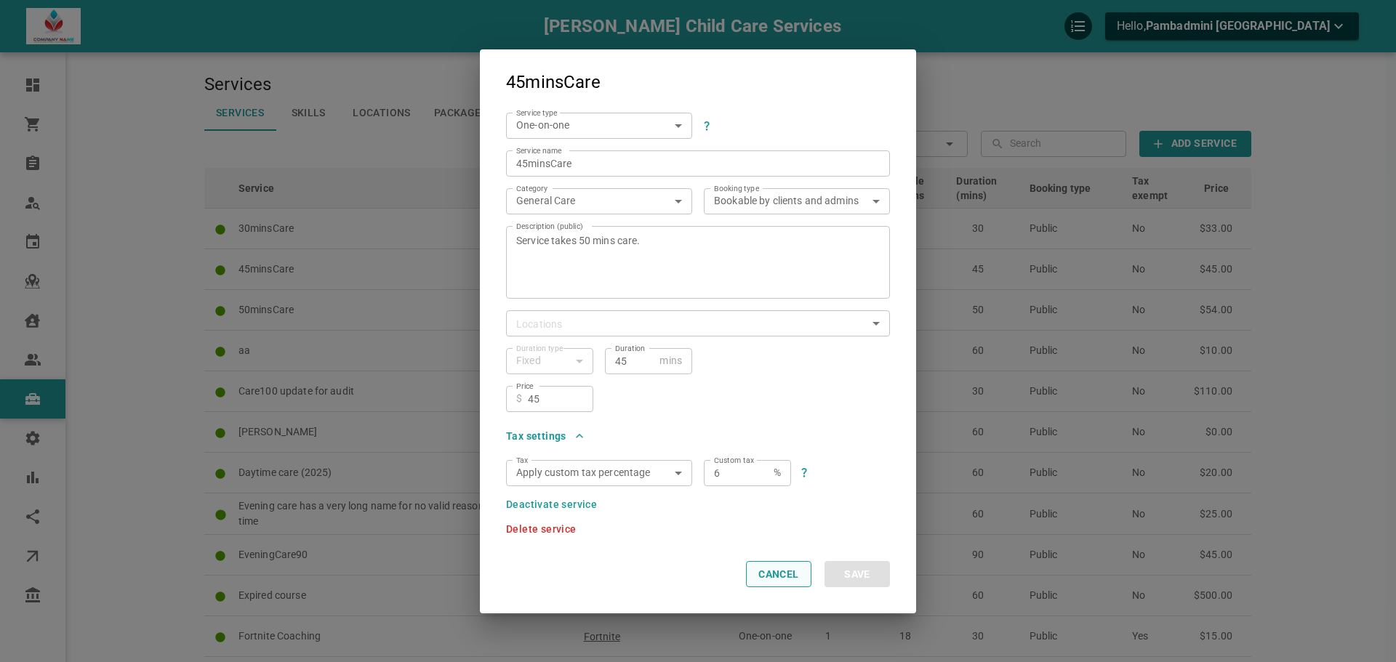
click at [795, 569] on button "Cancel" at bounding box center [778, 574] width 65 height 26
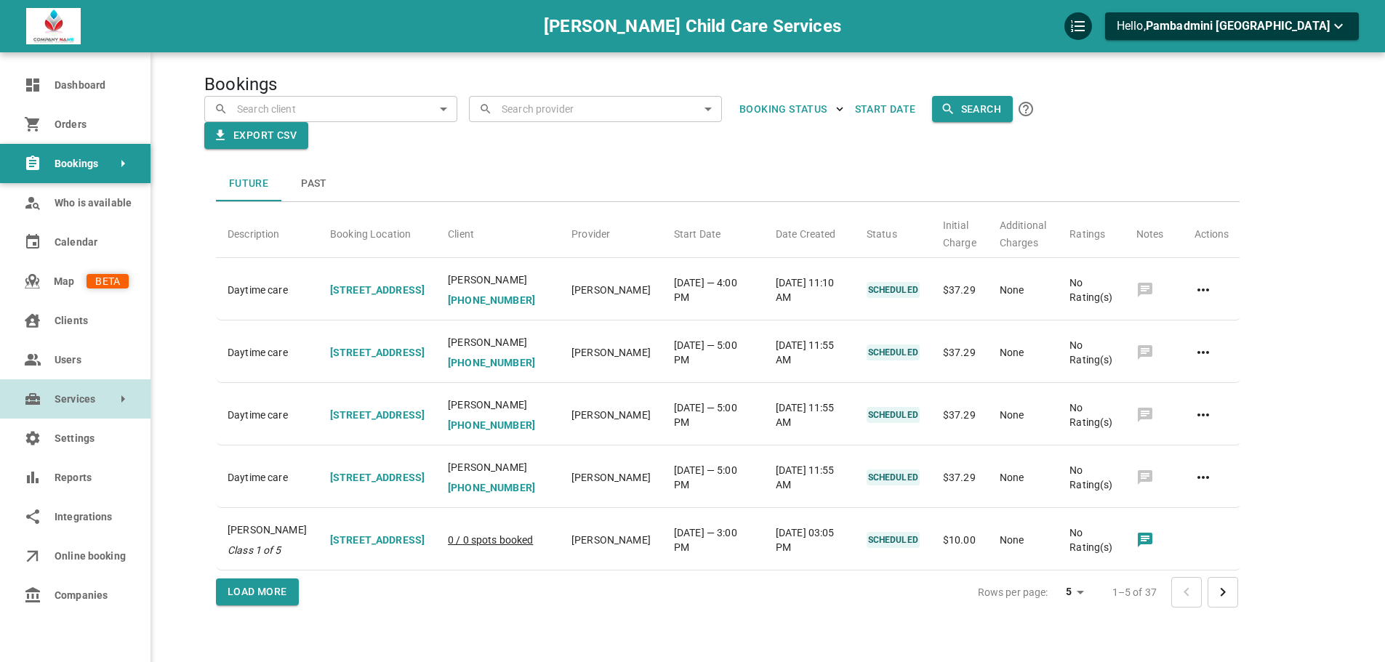
click at [55, 400] on span "Services" at bounding box center [55, 399] width 0 height 15
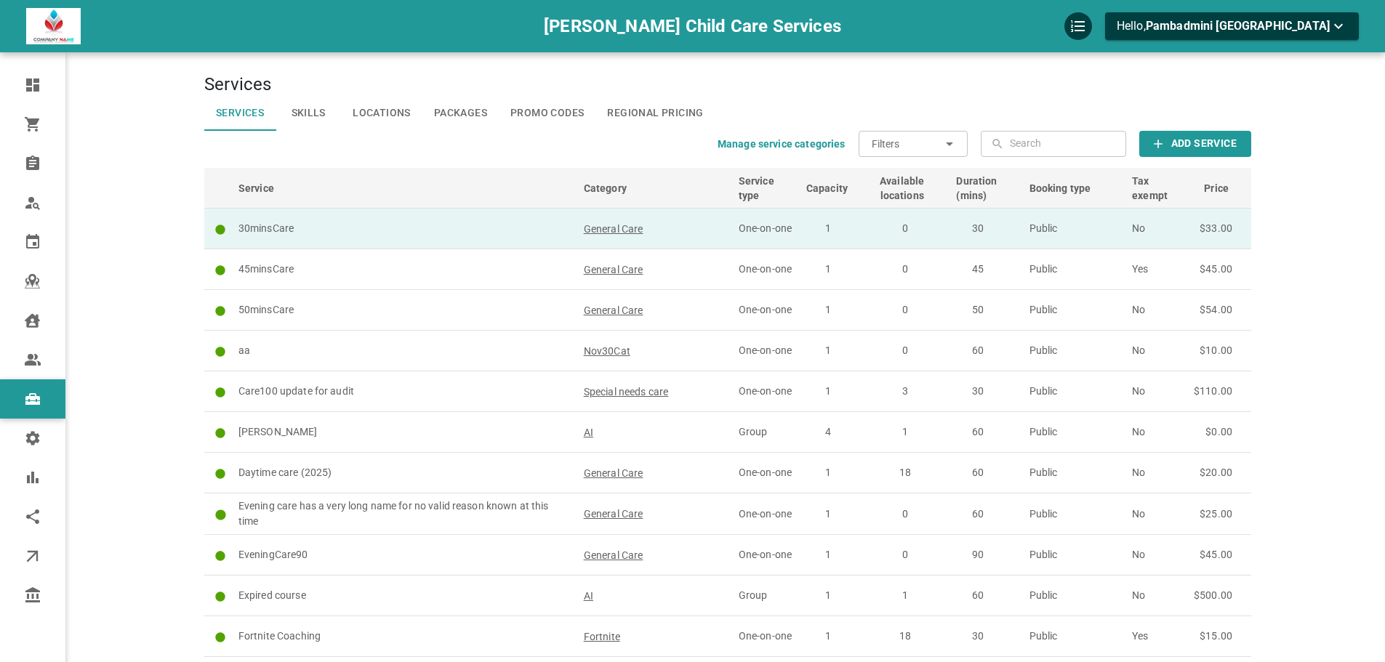
click at [423, 218] on td "30minsCare" at bounding box center [404, 229] width 345 height 41
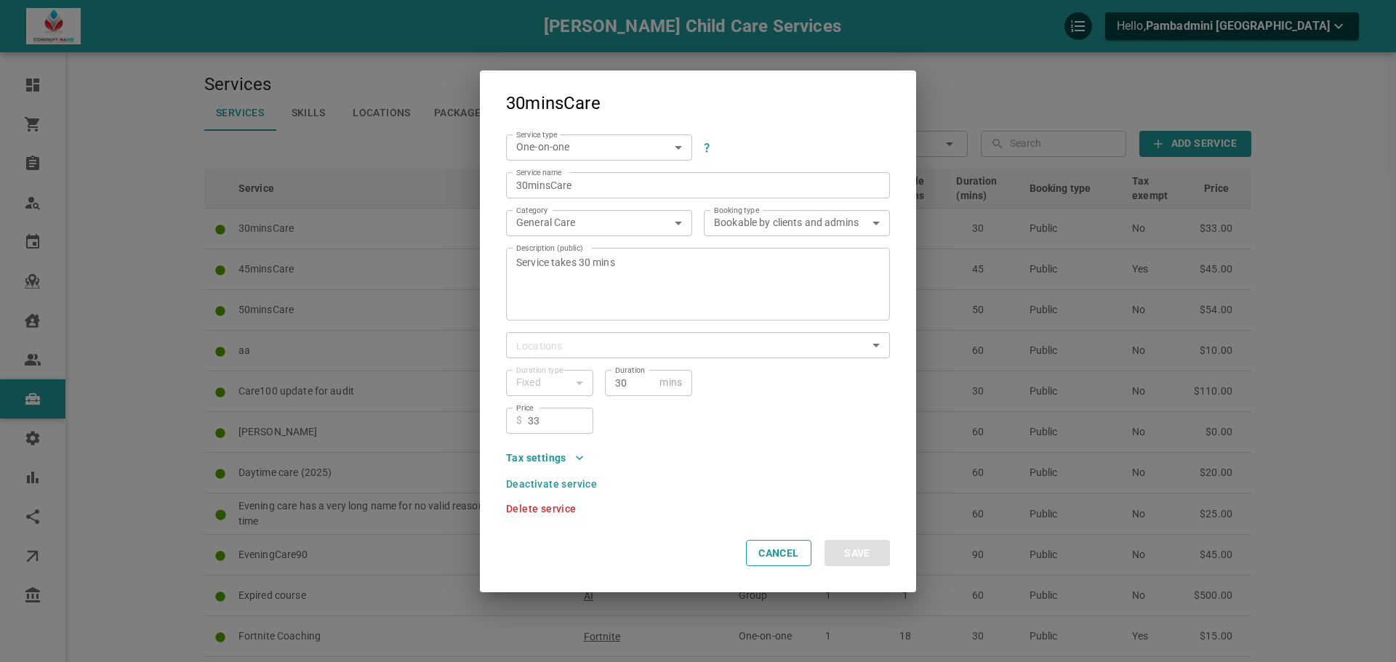
click at [570, 465] on div "Tax settings" at bounding box center [691, 452] width 395 height 36
click at [572, 458] on icon "button" at bounding box center [579, 458] width 15 height 15
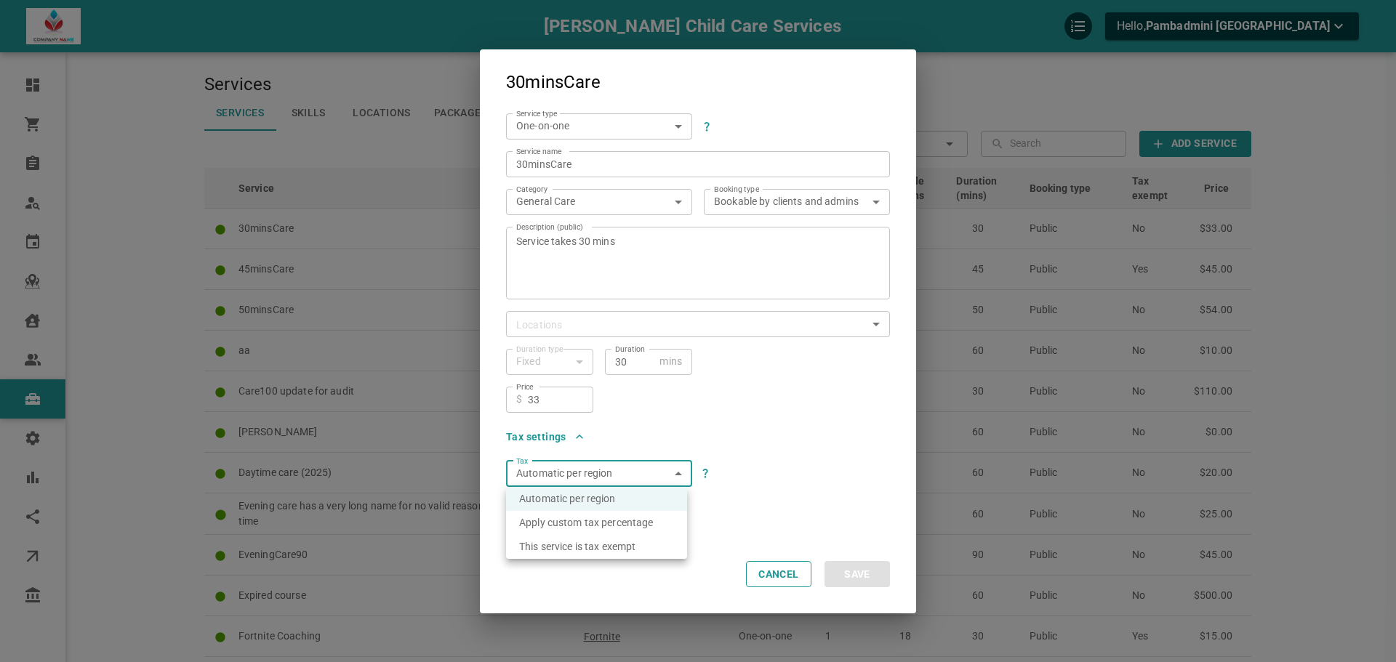
click at [625, 524] on li "Apply custom tax percentage" at bounding box center [596, 523] width 181 height 24
type input "custom"
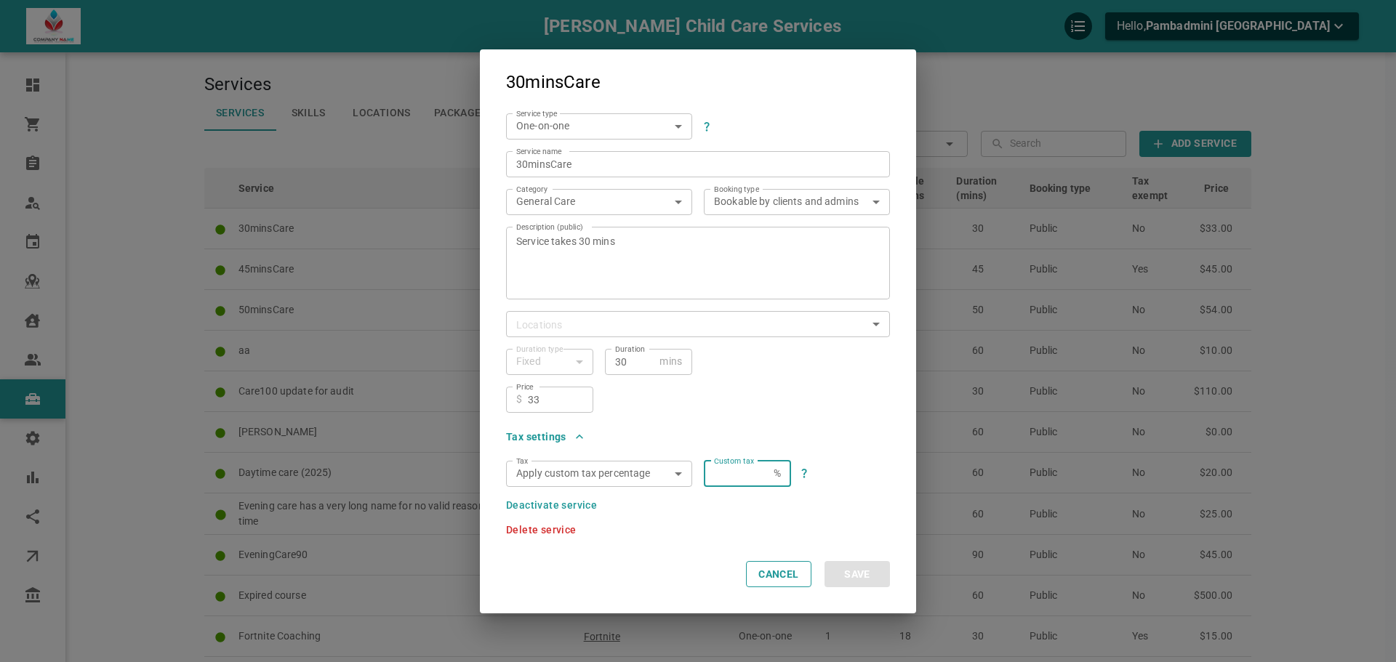
click at [731, 480] on input "Custom tax" at bounding box center [741, 473] width 54 height 15
type input "3"
click at [824, 451] on div "Tax Apply custom tax percentage custom Tax Custom tax 3 % Custom tax" at bounding box center [691, 468] width 395 height 38
click at [864, 565] on button "Save" at bounding box center [856, 574] width 65 height 26
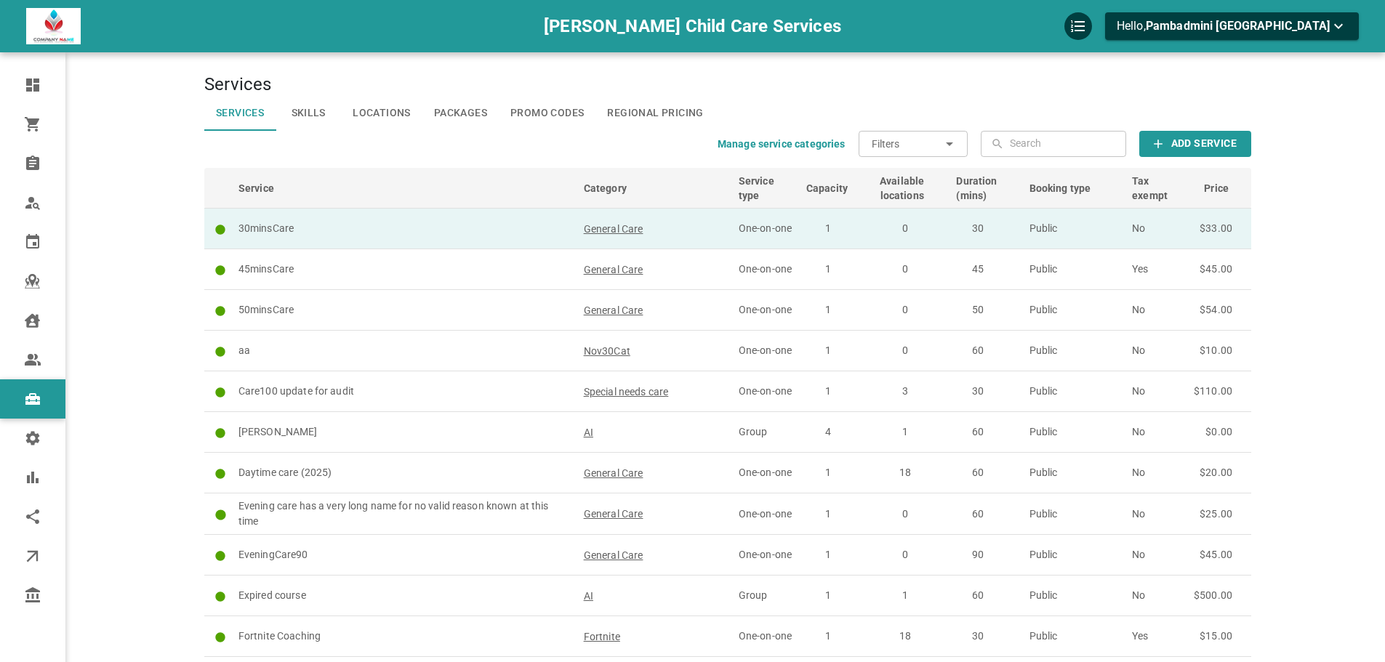
click at [411, 238] on td "30minsCare" at bounding box center [404, 229] width 345 height 41
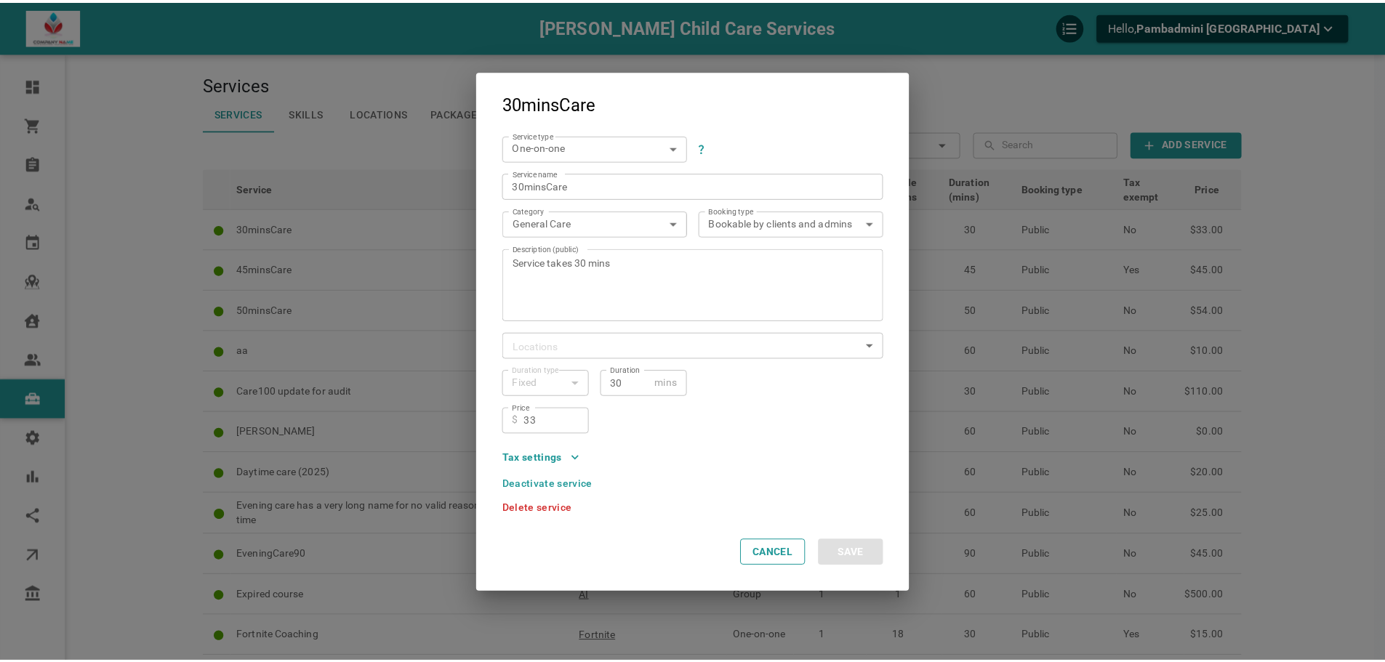
scroll to position [1, 0]
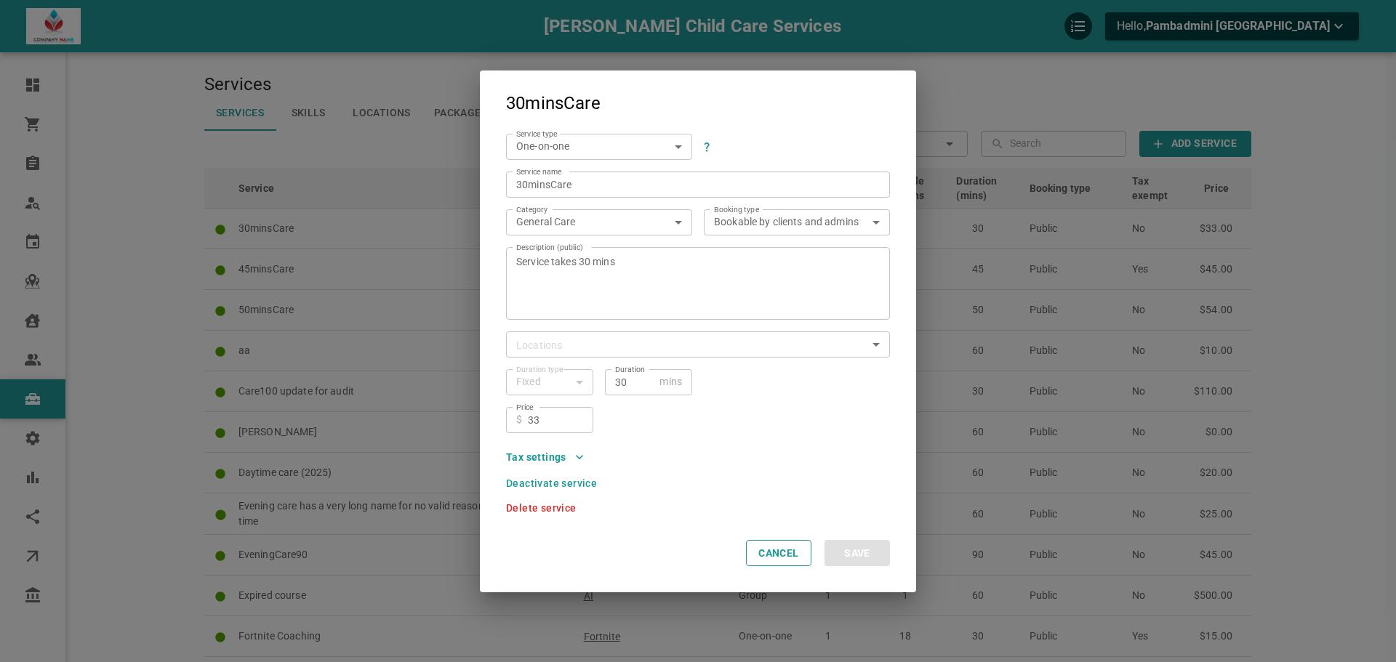
click at [589, 461] on div "Tax settings" at bounding box center [691, 451] width 395 height 36
click at [585, 460] on icon "button" at bounding box center [579, 457] width 15 height 15
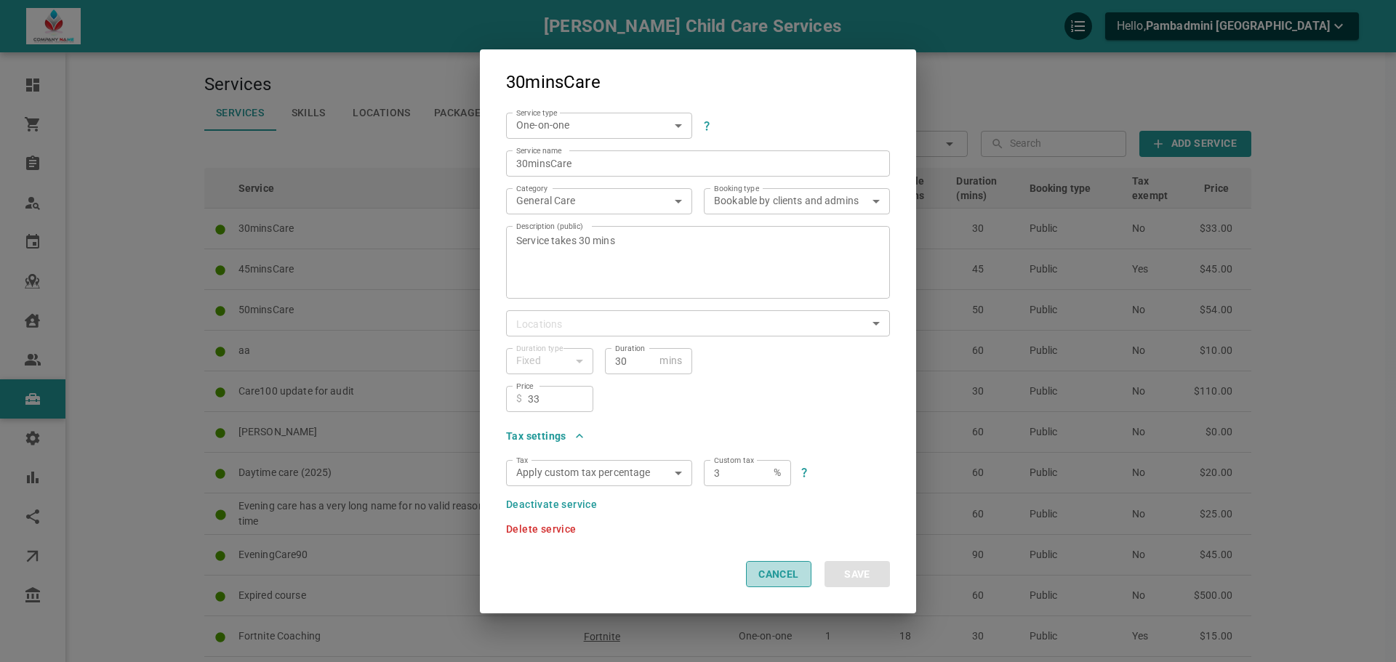
click at [789, 579] on button "Cancel" at bounding box center [778, 574] width 65 height 26
